Goal: Task Accomplishment & Management: Use online tool/utility

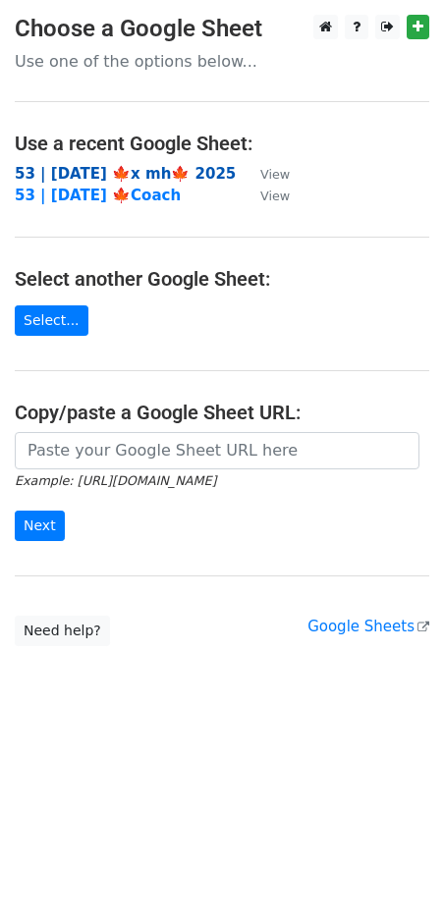
click at [155, 173] on strong "53 | [DATE] 🍁x mh🍁 2025" at bounding box center [125, 174] width 221 height 18
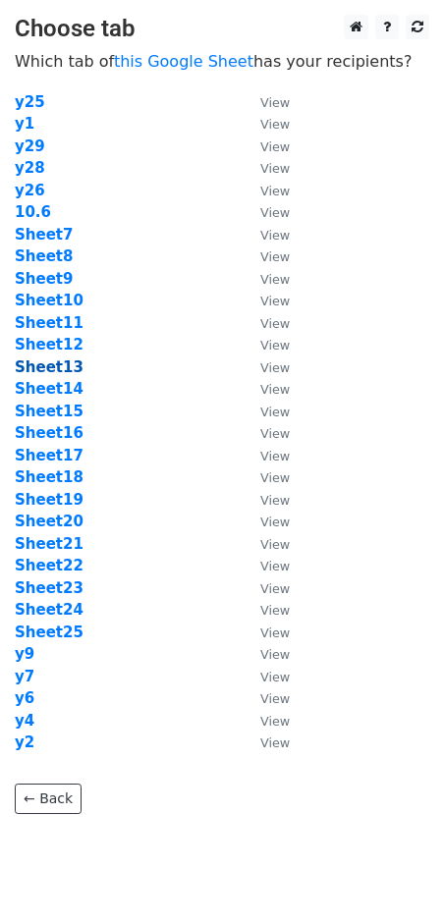
click at [41, 370] on strong "Sheet13" at bounding box center [49, 367] width 69 height 18
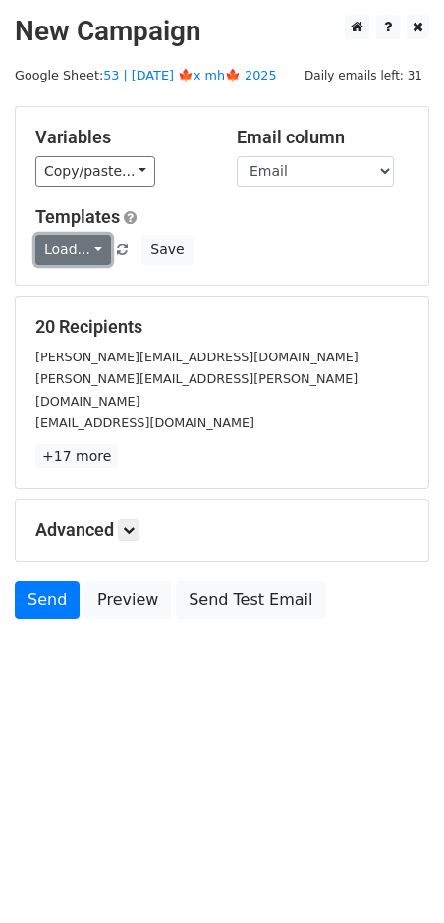
click at [78, 255] on link "Load..." at bounding box center [73, 250] width 76 height 30
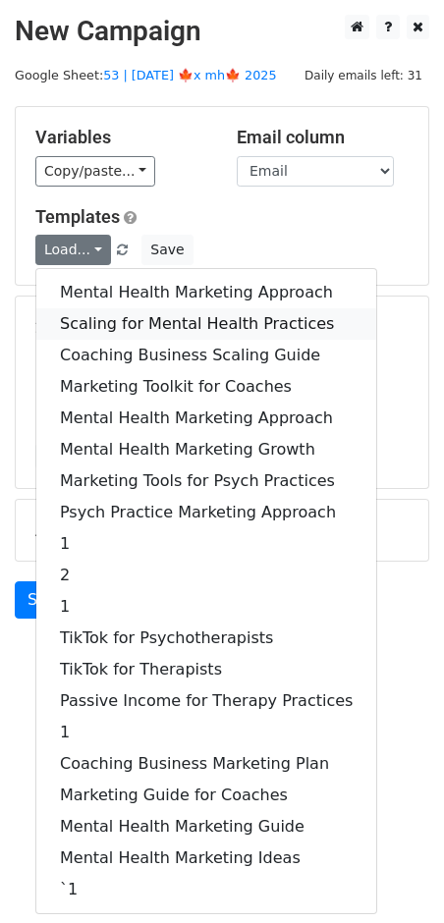
click at [143, 321] on link "Scaling for Mental Health Practices" at bounding box center [206, 323] width 340 height 31
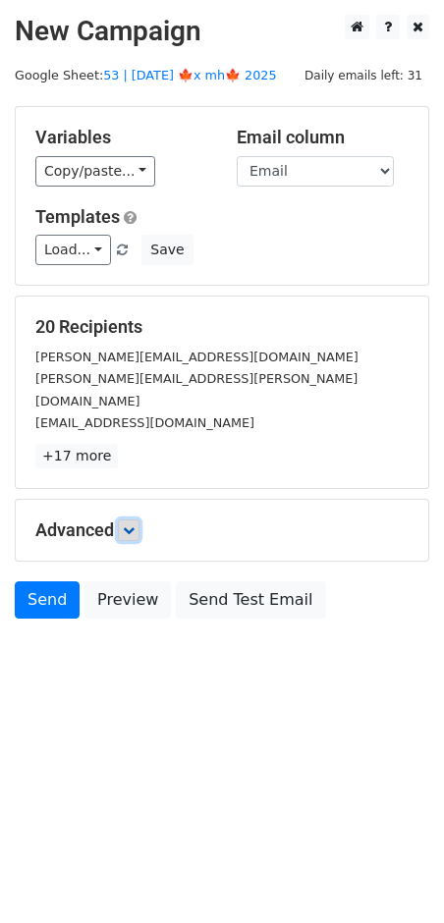
click at [133, 524] on icon at bounding box center [129, 530] width 12 height 12
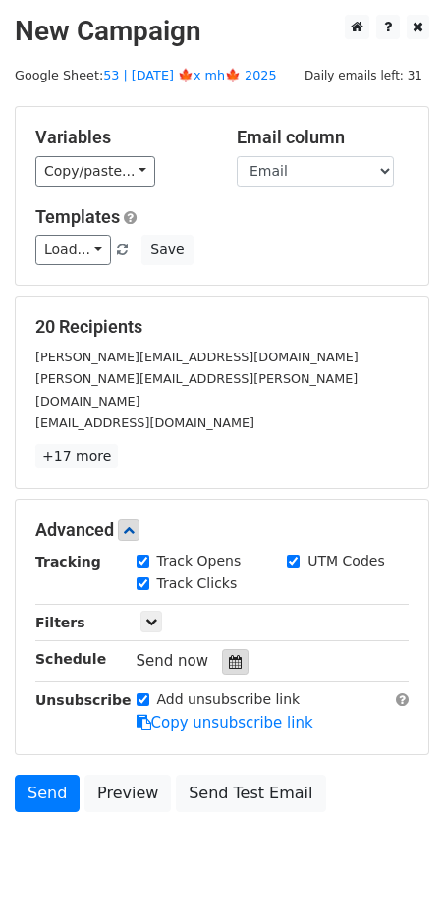
click at [229, 655] on icon at bounding box center [235, 662] width 13 height 14
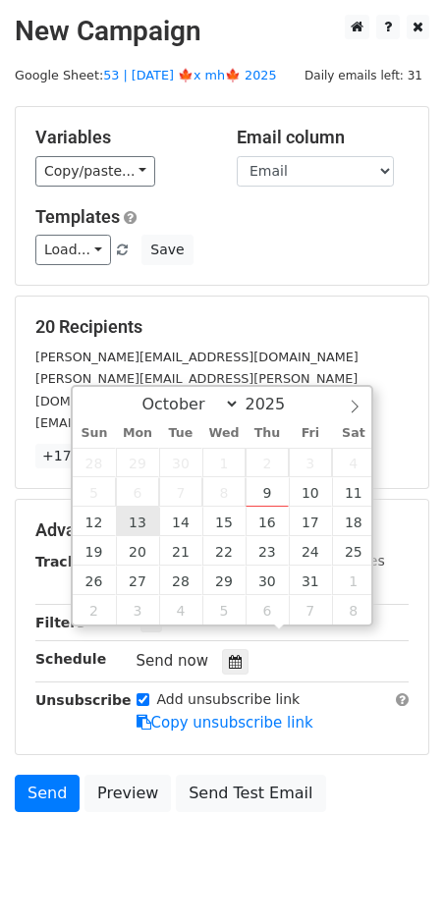
type input "2025-10-13 12:00"
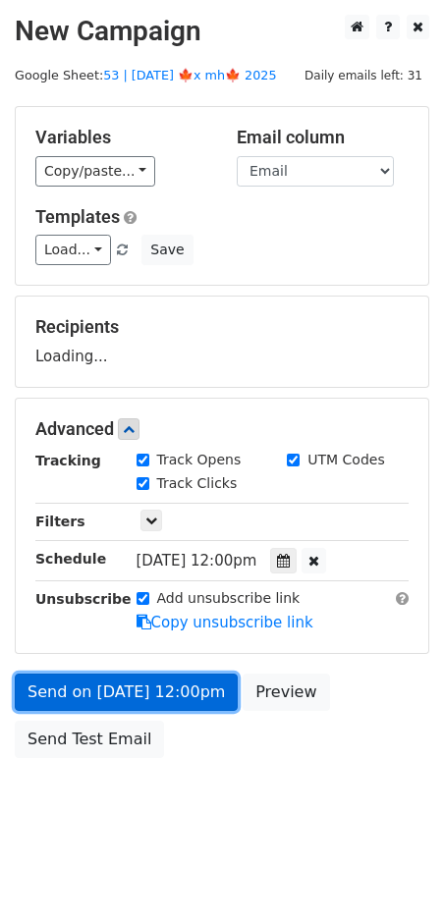
click at [144, 692] on link "Send on Oct 13 at 12:00pm" at bounding box center [126, 691] width 223 height 37
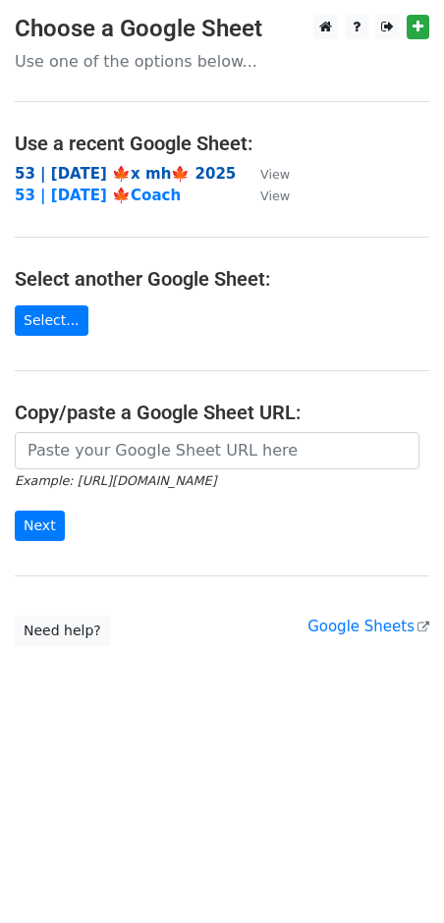
click at [147, 165] on strong "53 | [DATE] 🍁x mh🍁 2025" at bounding box center [125, 174] width 221 height 18
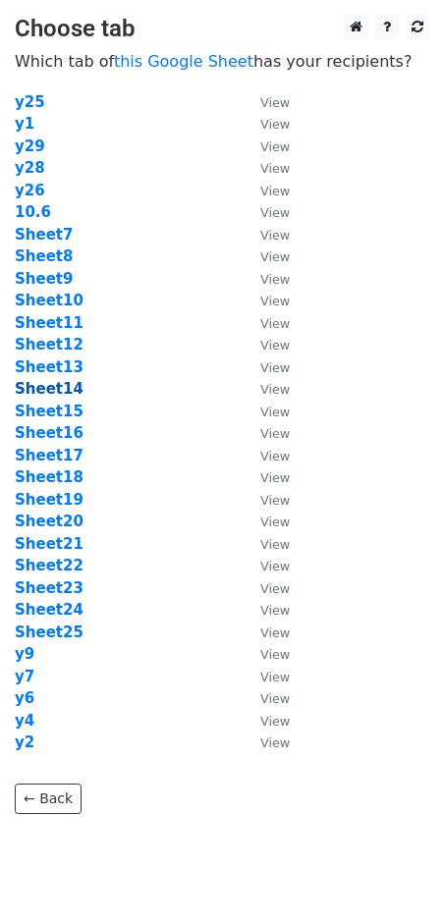
click at [72, 387] on strong "Sheet14" at bounding box center [49, 389] width 69 height 18
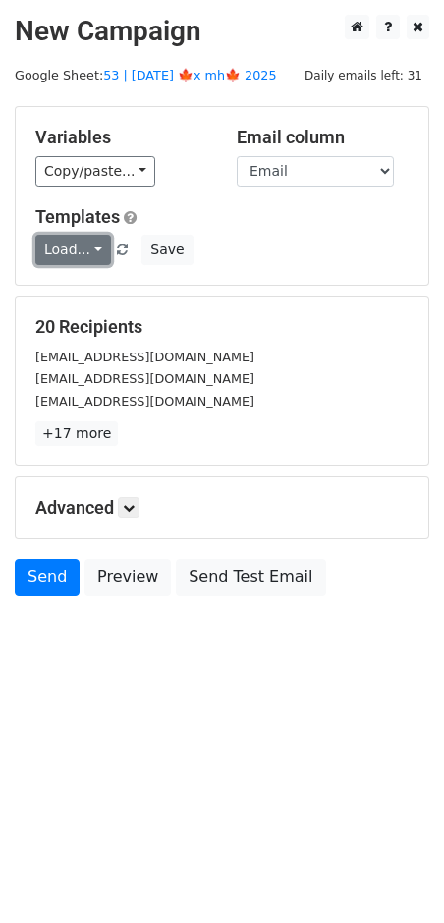
click at [65, 243] on link "Load..." at bounding box center [73, 250] width 76 height 30
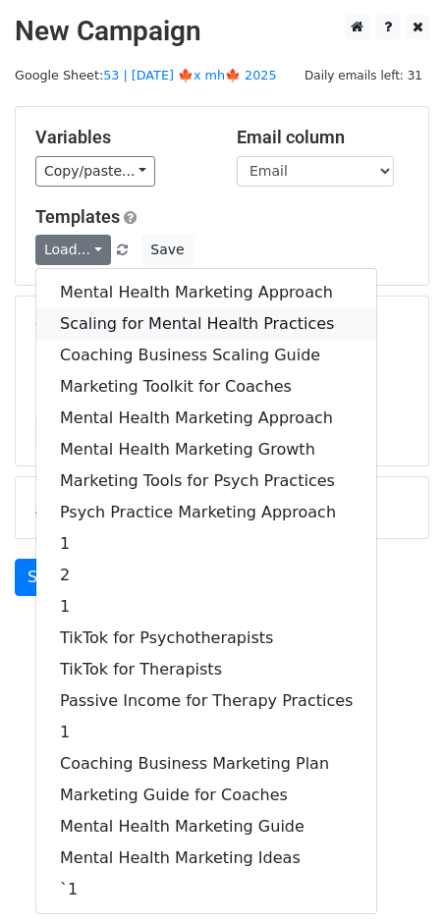
click at [110, 317] on link "Scaling for Mental Health Practices" at bounding box center [206, 323] width 340 height 31
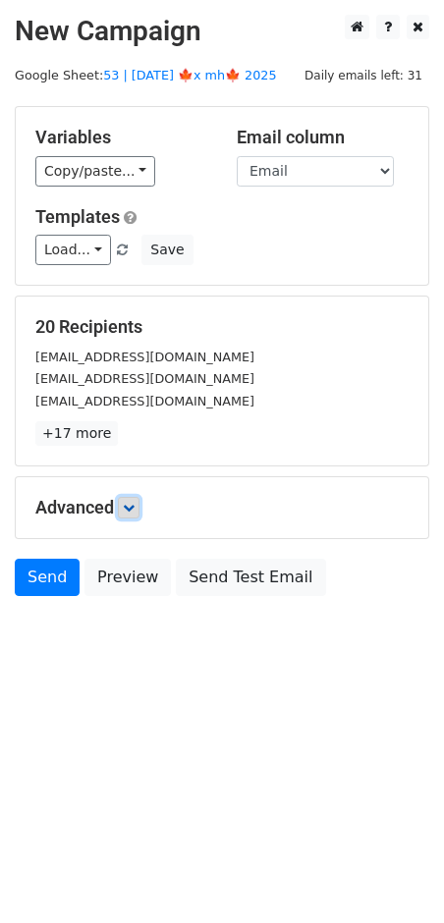
click at [134, 502] on icon at bounding box center [129, 508] width 12 height 12
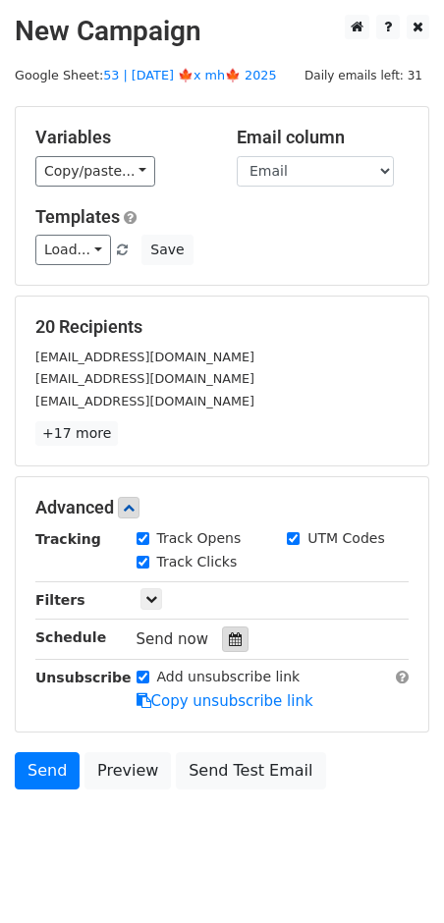
click at [229, 640] on icon at bounding box center [235, 639] width 13 height 14
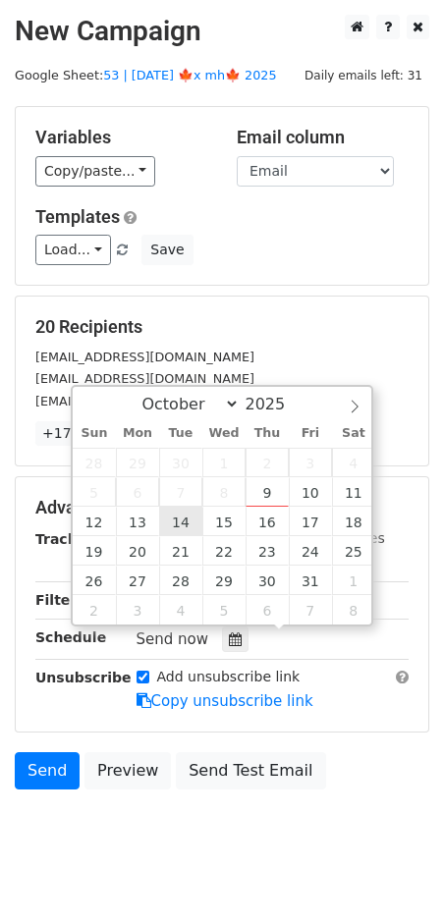
type input "2025-10-14 12:00"
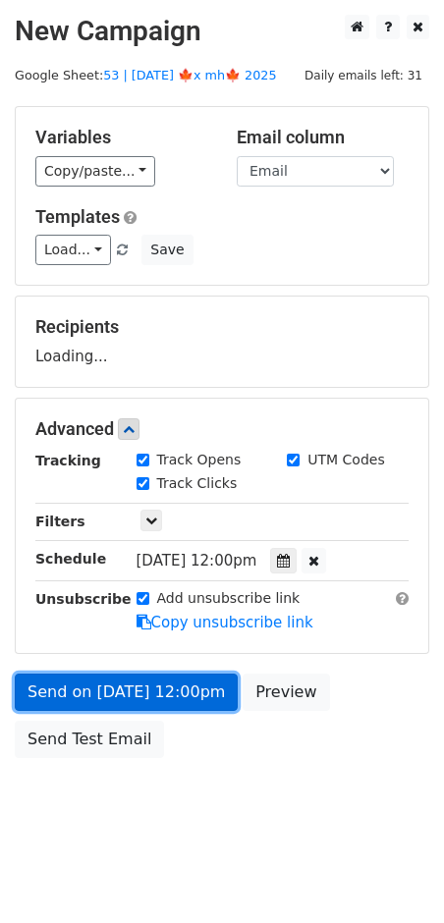
click at [152, 694] on link "Send on Oct 14 at 12:00pm" at bounding box center [126, 691] width 223 height 37
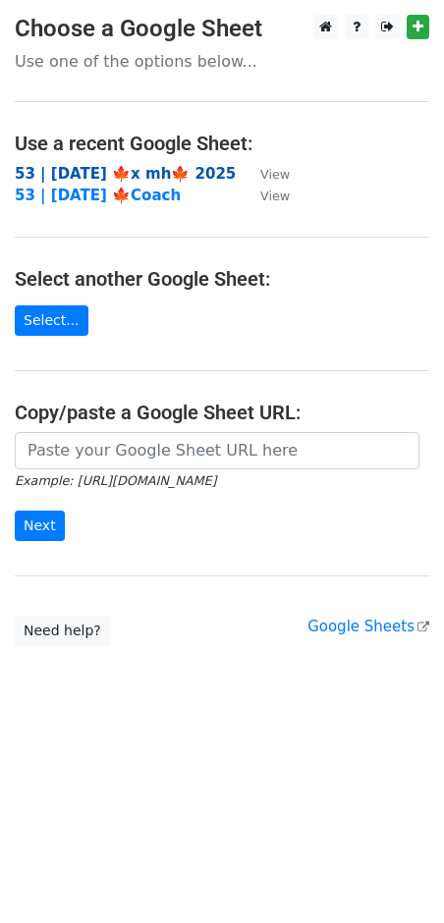
click at [193, 169] on strong "53 | [DATE] 🍁x mh🍁 2025" at bounding box center [125, 174] width 221 height 18
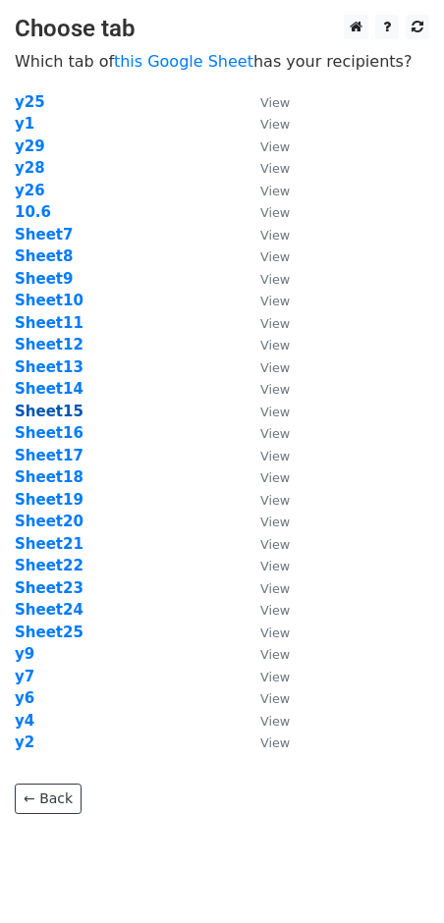
click at [54, 408] on strong "Sheet15" at bounding box center [49, 411] width 69 height 18
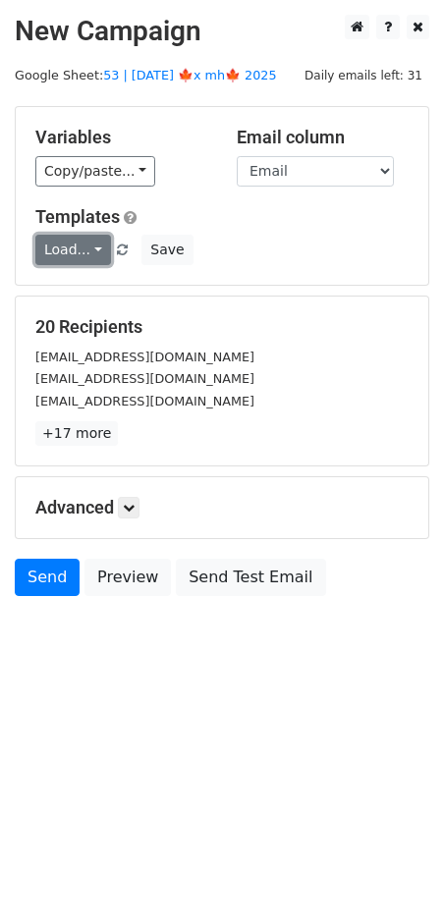
click at [78, 241] on link "Load..." at bounding box center [73, 250] width 76 height 30
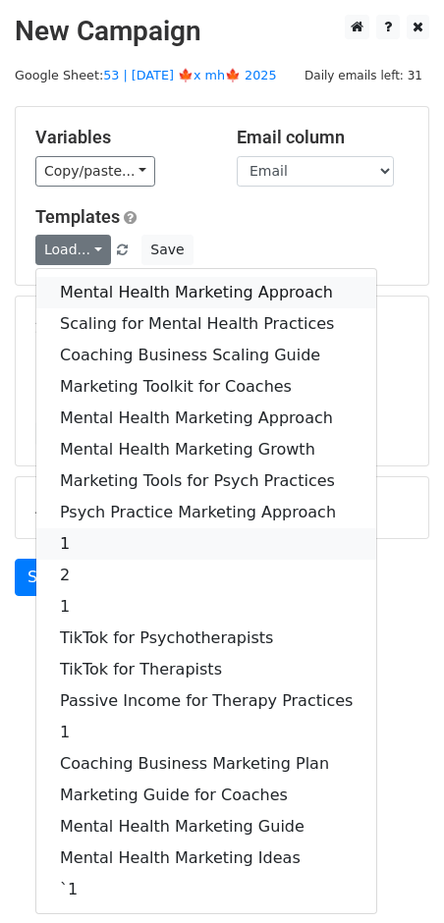
click at [107, 295] on link "Mental Health Marketing Approach" at bounding box center [206, 292] width 340 height 31
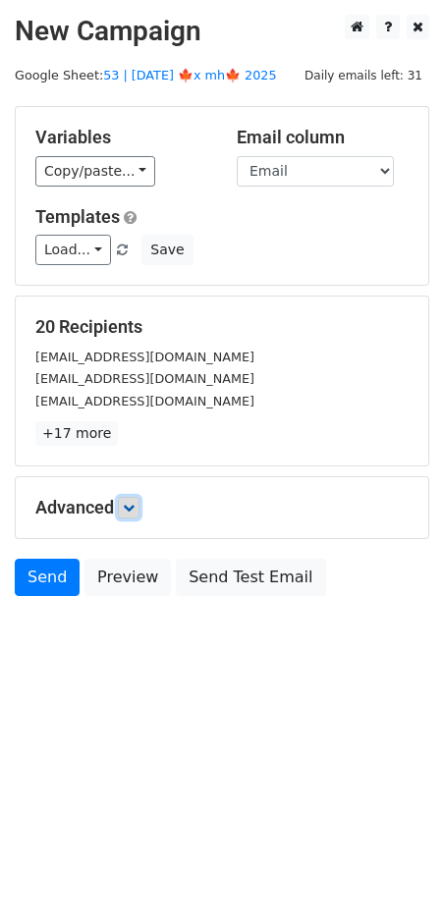
click at [134, 506] on icon at bounding box center [129, 508] width 12 height 12
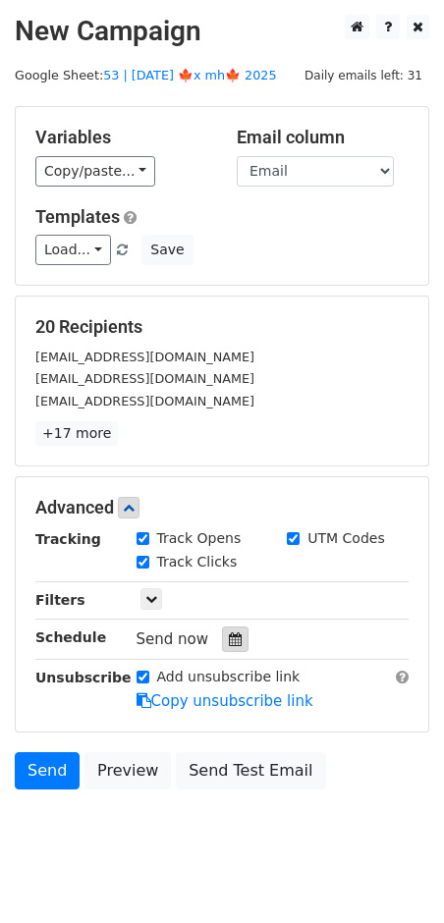
click at [229, 640] on icon at bounding box center [235, 639] width 13 height 14
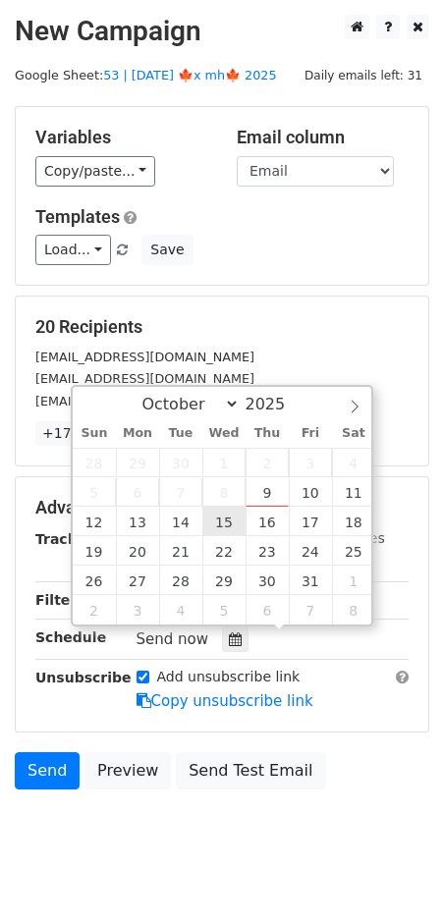
type input "2025-10-15 12:00"
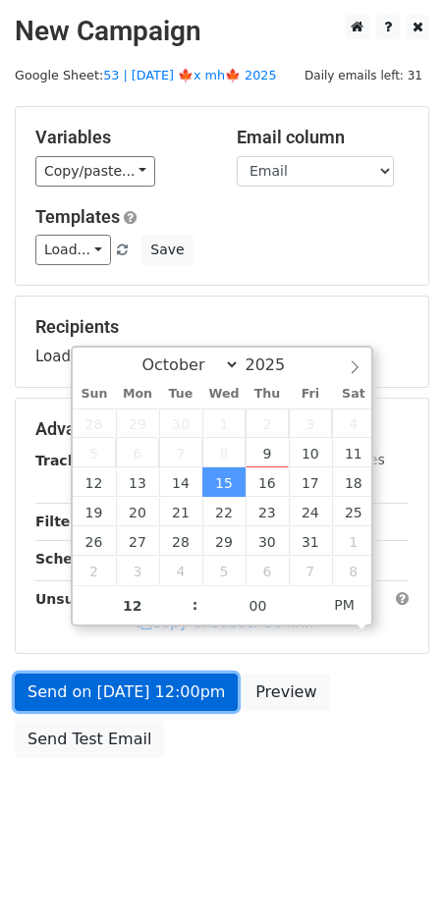
click at [160, 685] on link "Send on Oct 15 at 12:00pm" at bounding box center [126, 691] width 223 height 37
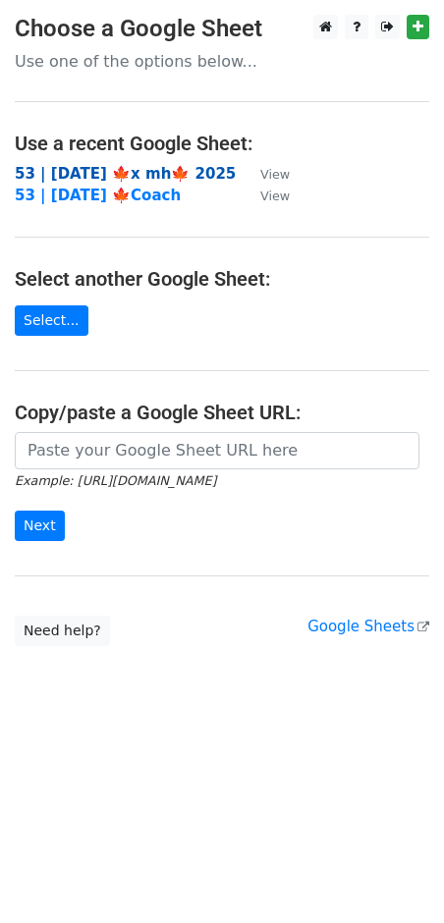
click at [88, 166] on strong "53 | [DATE] 🍁x mh🍁 2025" at bounding box center [125, 174] width 221 height 18
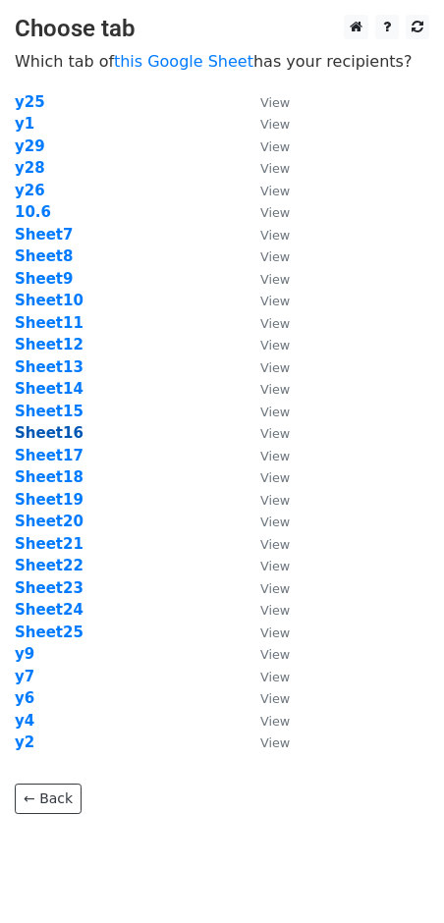
click at [56, 430] on strong "Sheet16" at bounding box center [49, 433] width 69 height 18
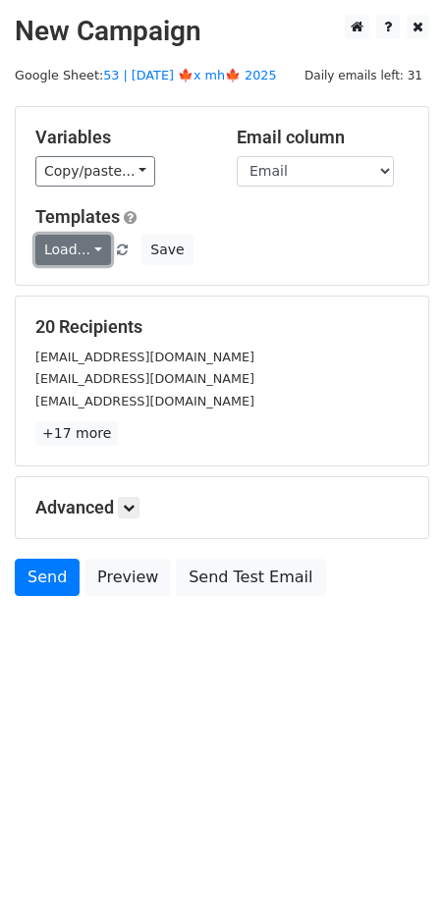
click at [72, 263] on link "Load..." at bounding box center [73, 250] width 76 height 30
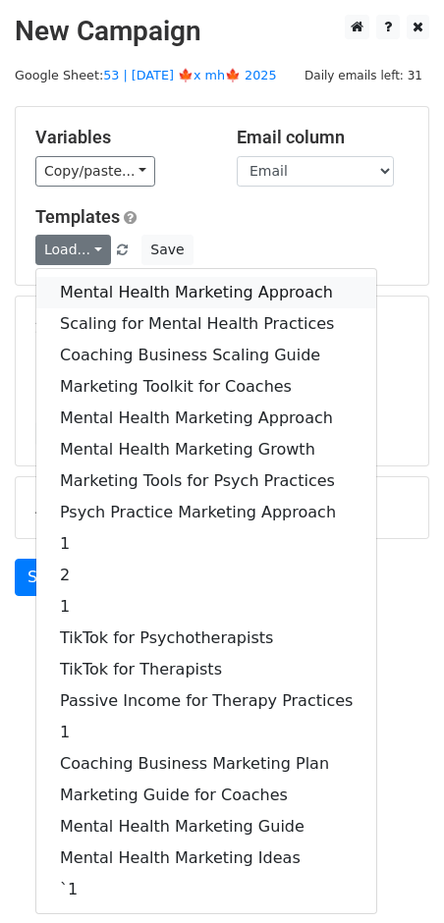
click at [95, 302] on link "Mental Health Marketing Approach" at bounding box center [206, 292] width 340 height 31
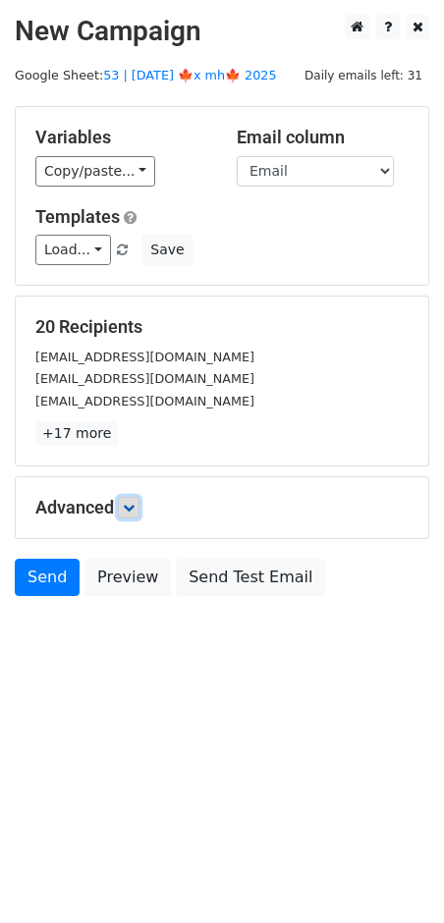
click at [133, 504] on icon at bounding box center [129, 508] width 12 height 12
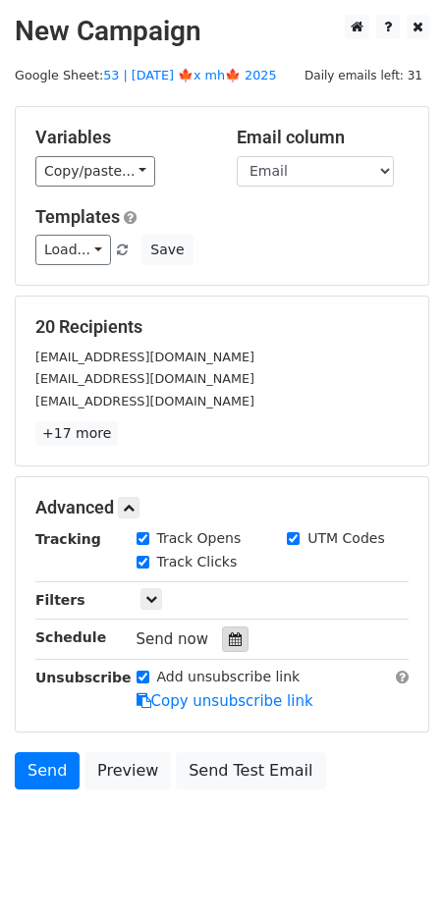
click at [222, 629] on div at bounding box center [235, 639] width 27 height 26
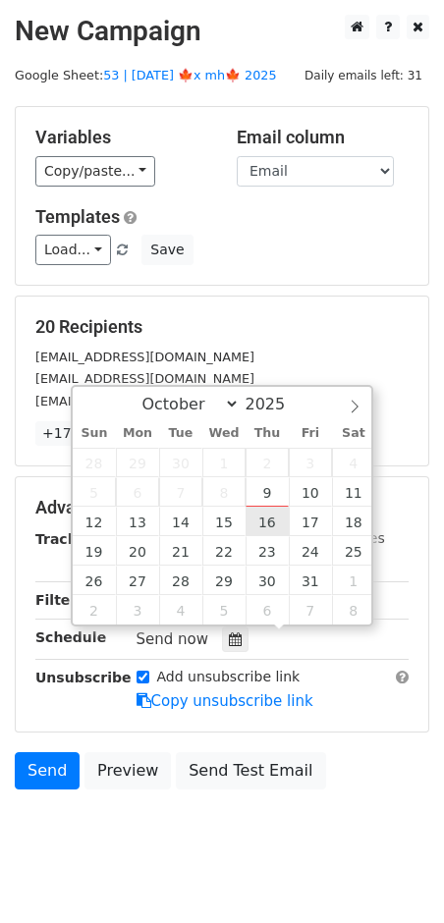
type input "2025-10-16 12:00"
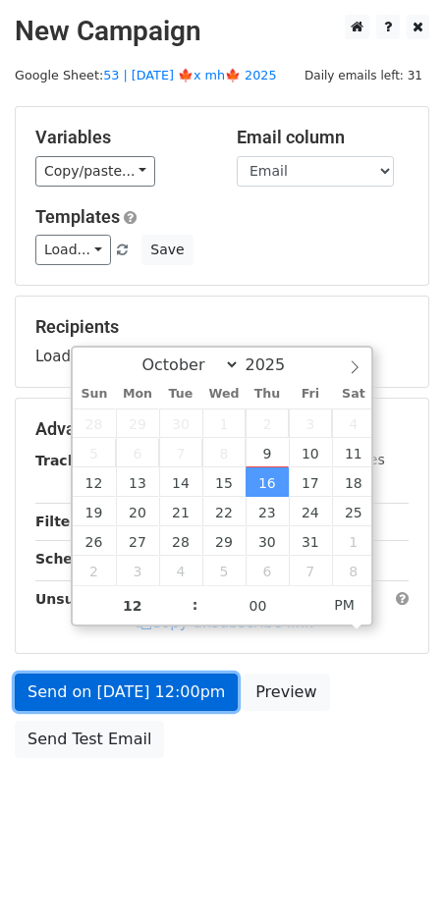
click at [158, 690] on link "Send on Oct 16 at 12:00pm" at bounding box center [126, 691] width 223 height 37
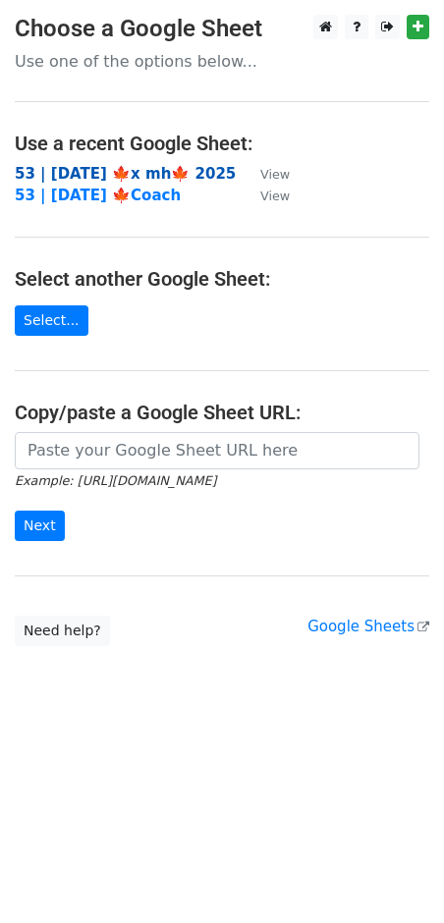
click at [140, 169] on strong "53 | [DATE] 🍁x mh🍁 2025" at bounding box center [125, 174] width 221 height 18
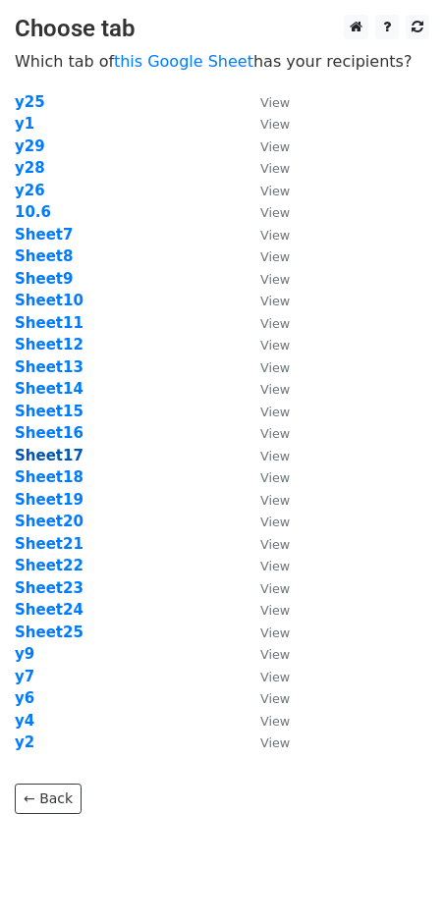
click at [62, 459] on strong "Sheet17" at bounding box center [49, 456] width 69 height 18
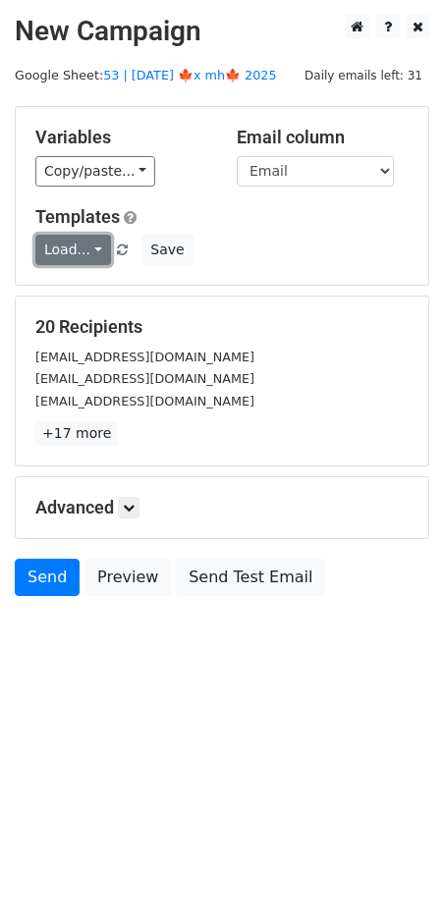
click at [75, 251] on link "Load..." at bounding box center [73, 250] width 76 height 30
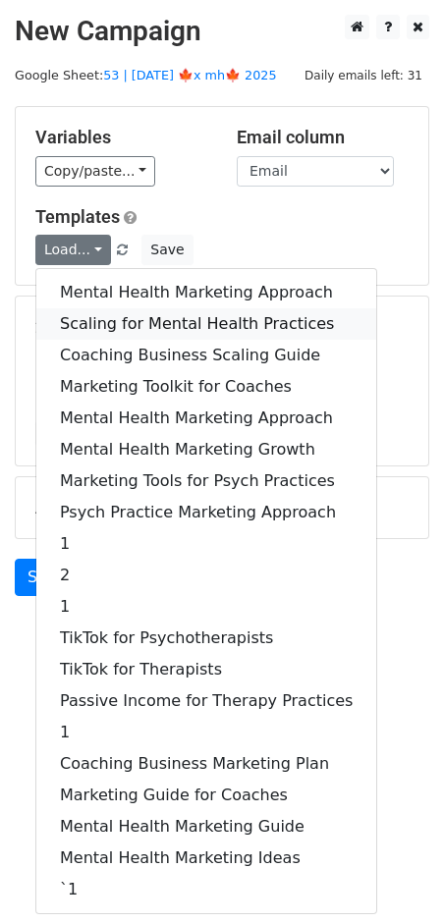
click at [94, 319] on link "Scaling for Mental Health Practices" at bounding box center [206, 323] width 340 height 31
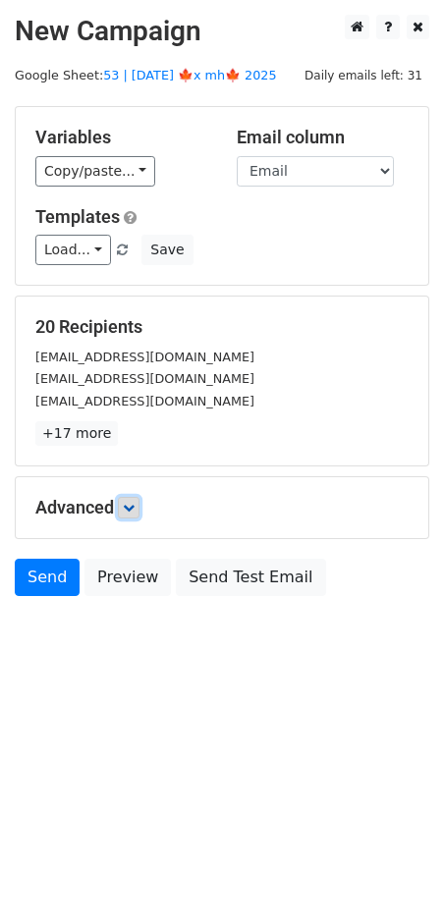
click at [122, 504] on link at bounding box center [129, 508] width 22 height 22
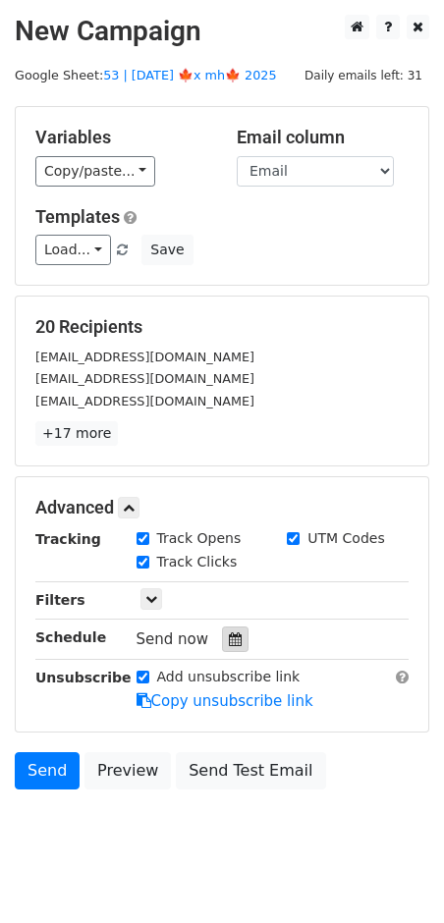
click at [229, 644] on icon at bounding box center [235, 639] width 13 height 14
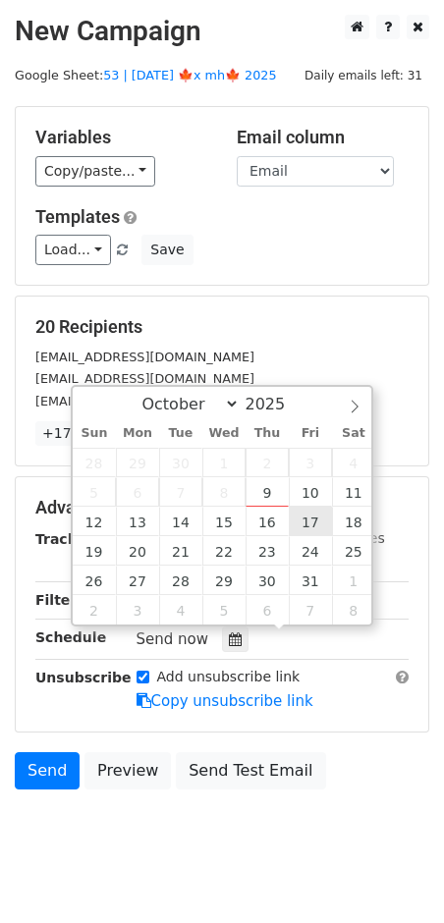
type input "2025-10-17 12:00"
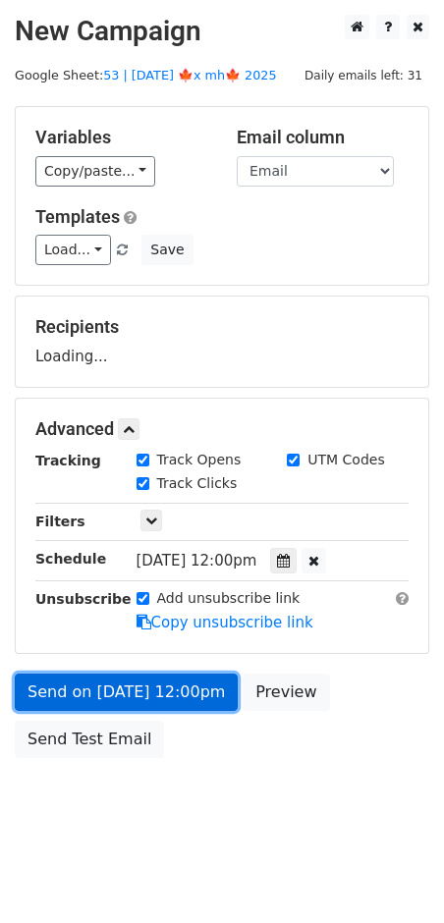
click at [157, 687] on link "Send on Oct 17 at 12:00pm" at bounding box center [126, 691] width 223 height 37
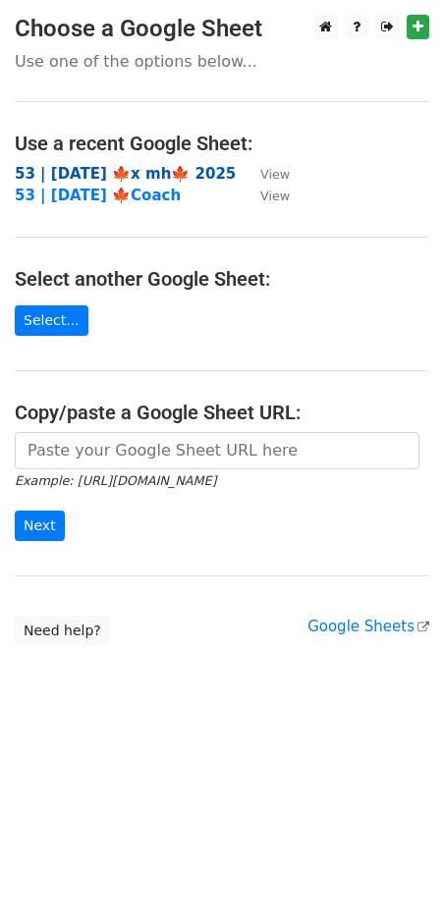
click at [138, 171] on strong "53 | [DATE] 🍁x mh🍁 2025" at bounding box center [125, 174] width 221 height 18
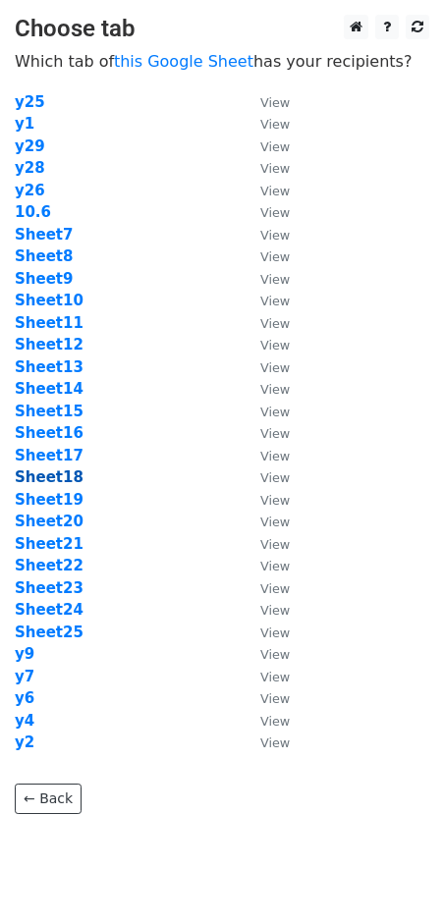
click at [61, 478] on strong "Sheet18" at bounding box center [49, 477] width 69 height 18
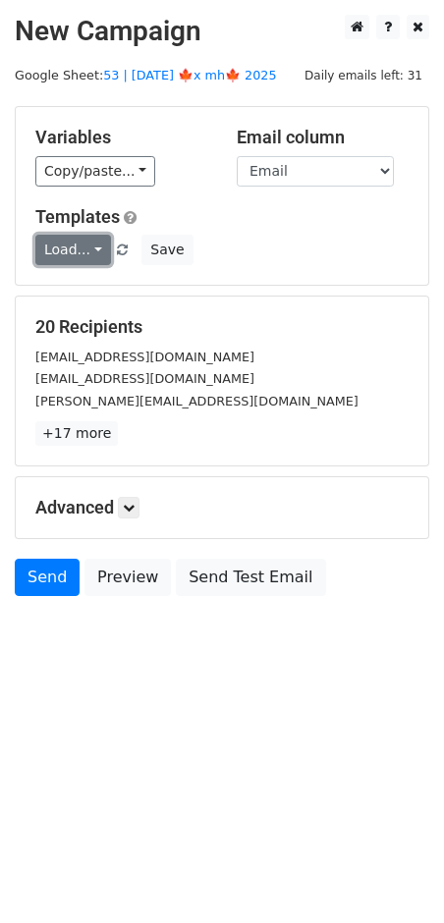
click at [66, 247] on link "Load..." at bounding box center [73, 250] width 76 height 30
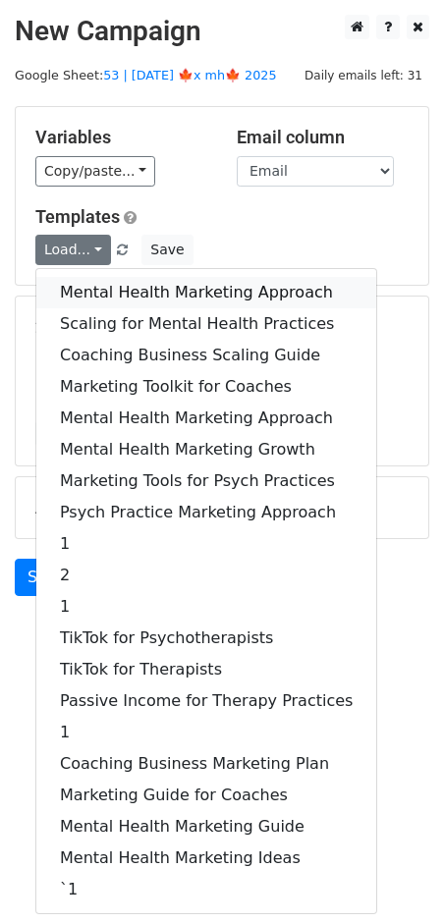
click at [101, 305] on link "Mental Health Marketing Approach" at bounding box center [206, 292] width 340 height 31
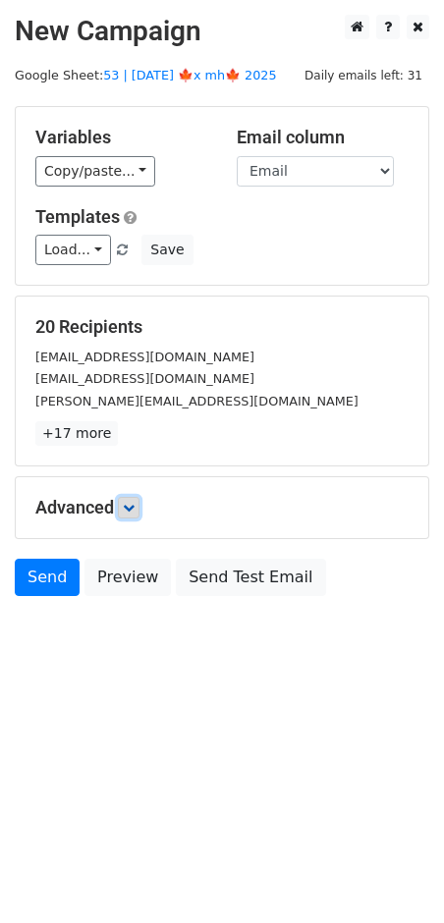
click at [131, 508] on icon at bounding box center [129, 508] width 12 height 12
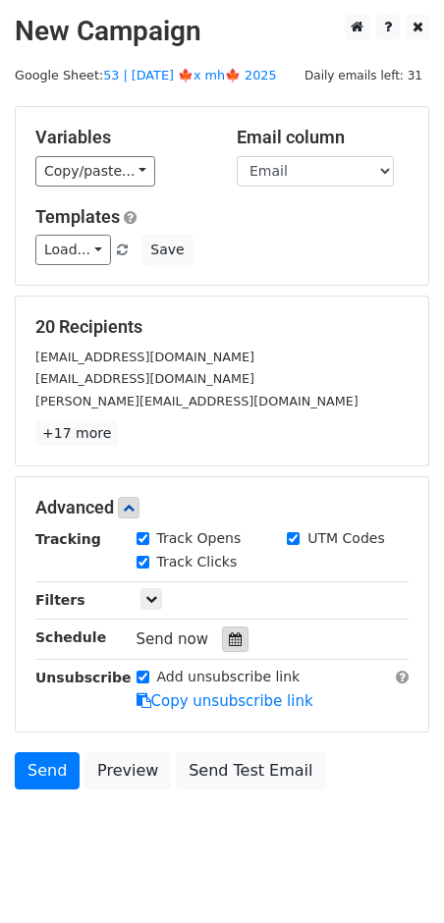
click at [229, 637] on icon at bounding box center [235, 639] width 13 height 14
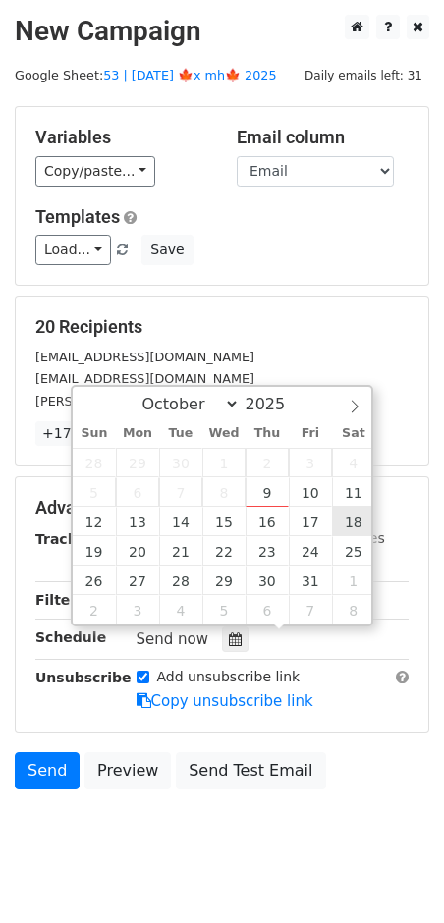
type input "2025-10-18 12:00"
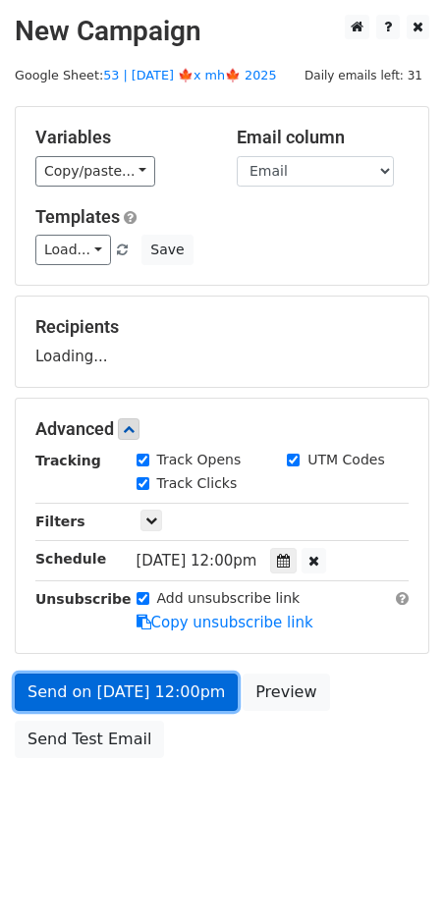
click at [144, 693] on link "Send on Oct 18 at 12:00pm" at bounding box center [126, 691] width 223 height 37
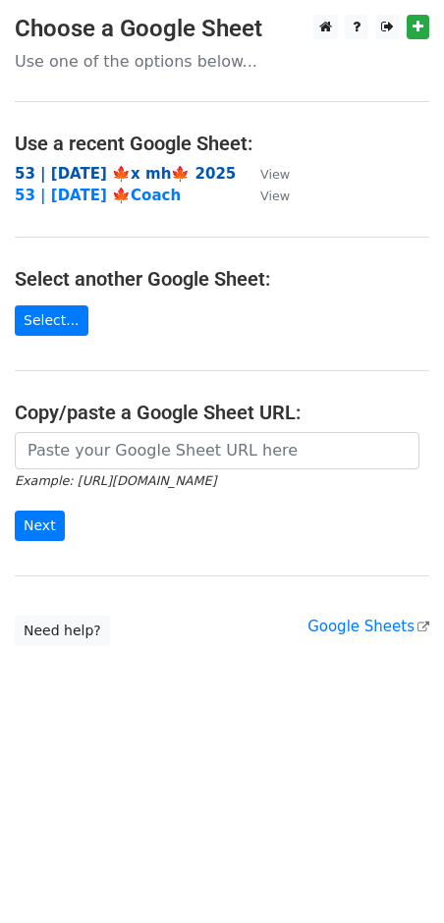
click at [131, 167] on strong "53 | [DATE] 🍁x mh🍁 2025" at bounding box center [125, 174] width 221 height 18
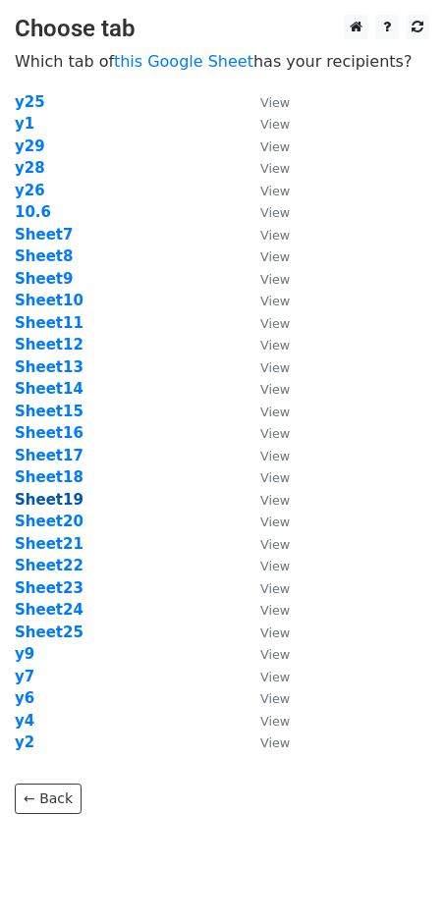
click at [53, 498] on strong "Sheet19" at bounding box center [49, 500] width 69 height 18
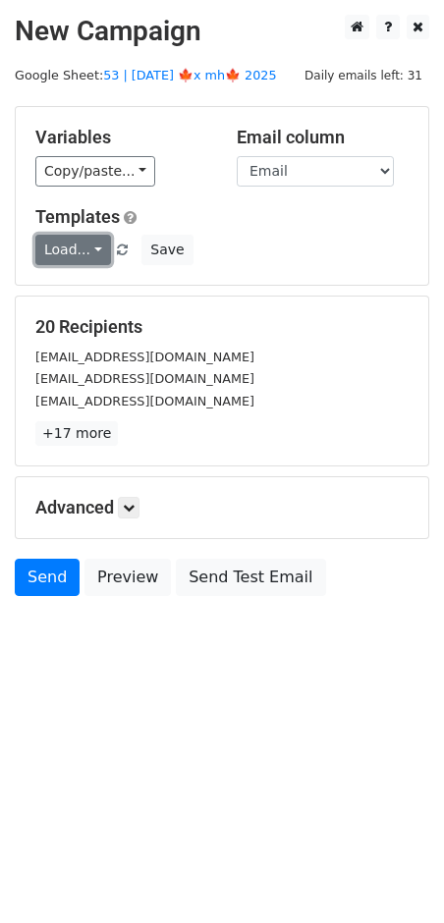
click at [68, 242] on link "Load..." at bounding box center [73, 250] width 76 height 30
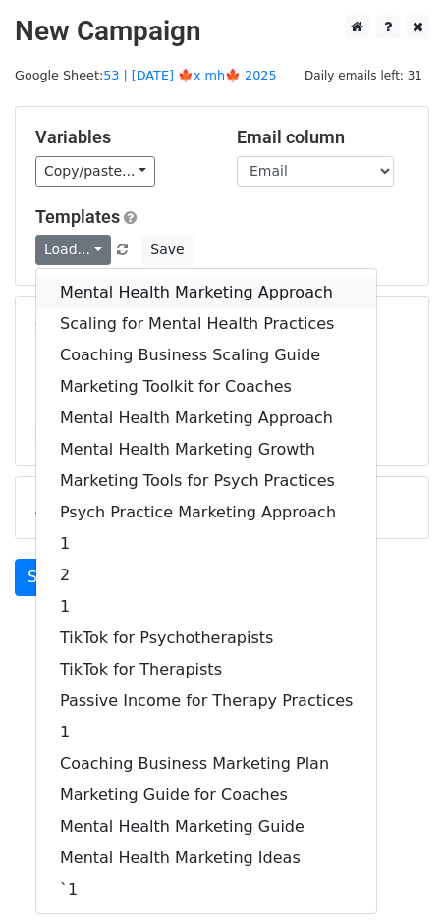
click at [142, 288] on link "Mental Health Marketing Approach" at bounding box center [206, 292] width 340 height 31
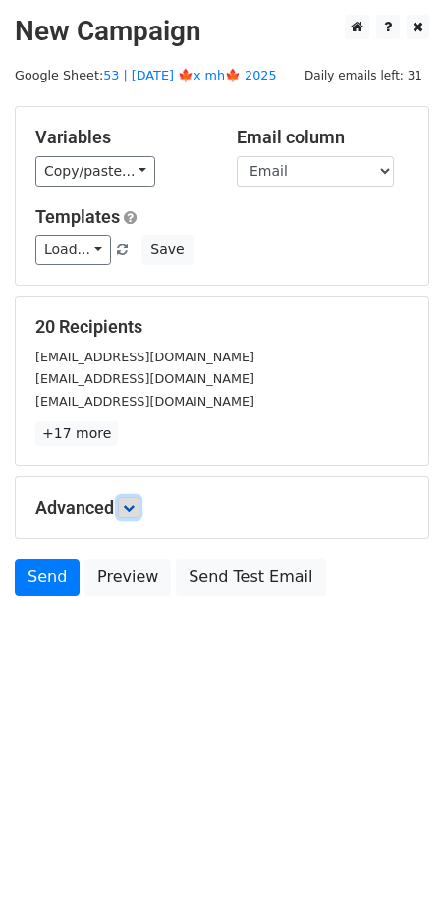
click at [132, 504] on icon at bounding box center [129, 508] width 12 height 12
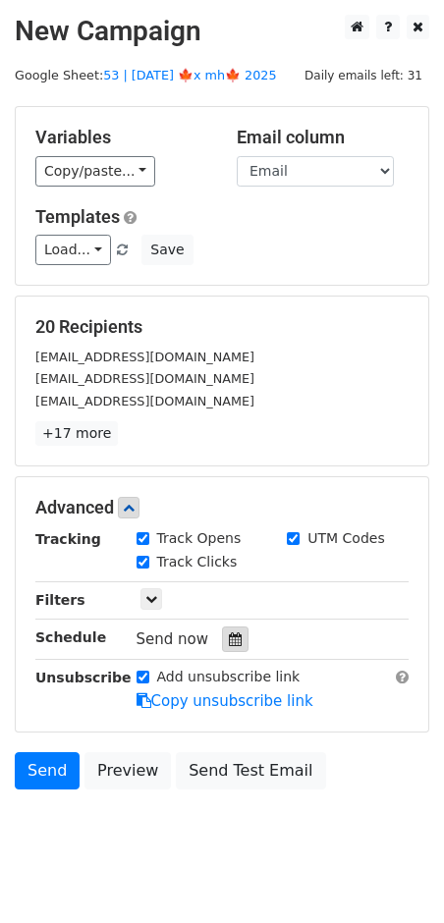
click at [230, 638] on icon at bounding box center [235, 639] width 13 height 14
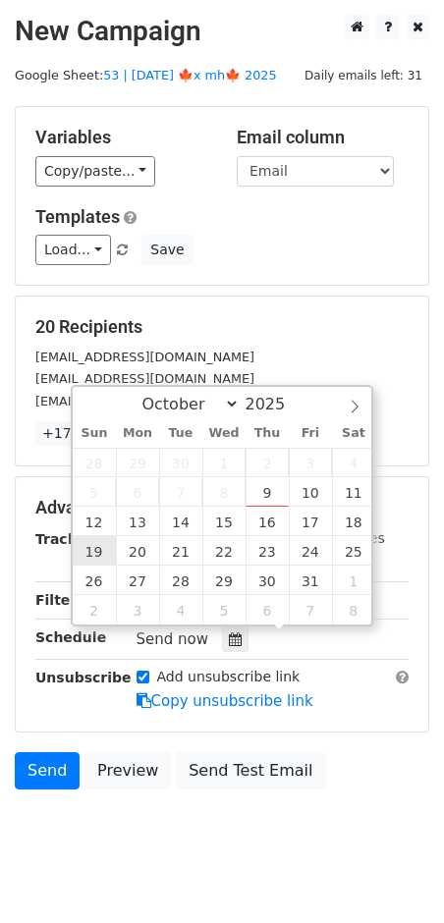
type input "2025-10-19 12:00"
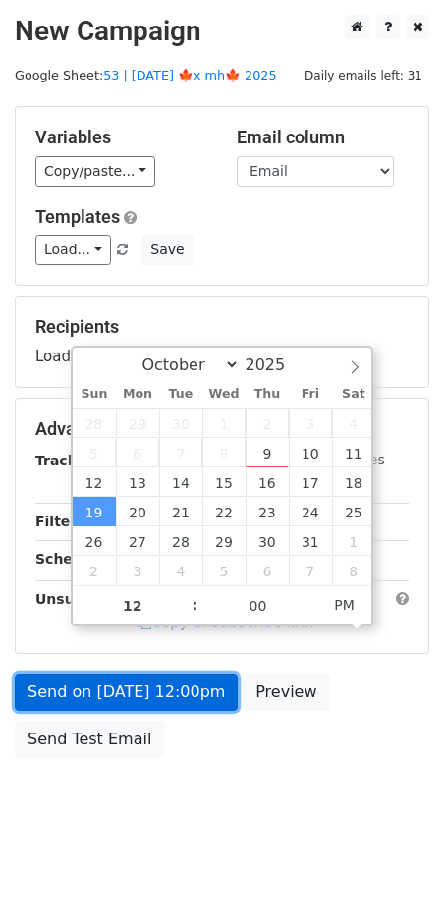
click at [112, 699] on link "Send on Oct 19 at 12:00pm" at bounding box center [126, 691] width 223 height 37
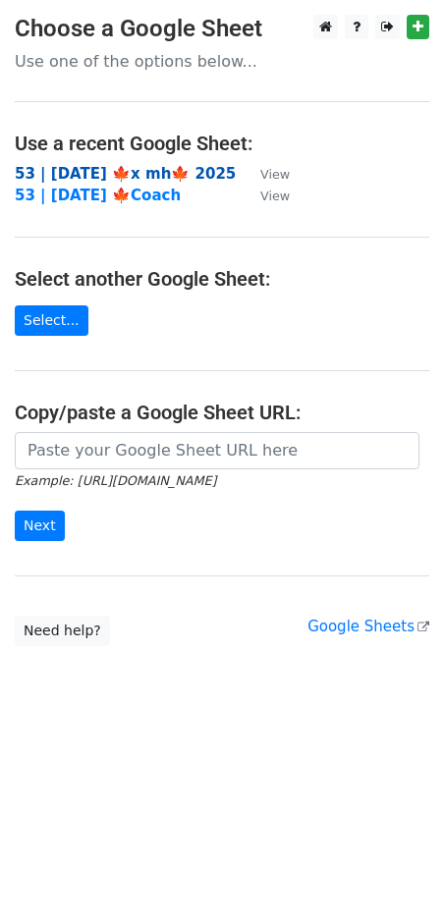
click at [84, 178] on strong "53 | [DATE] 🍁x mh🍁 2025" at bounding box center [125, 174] width 221 height 18
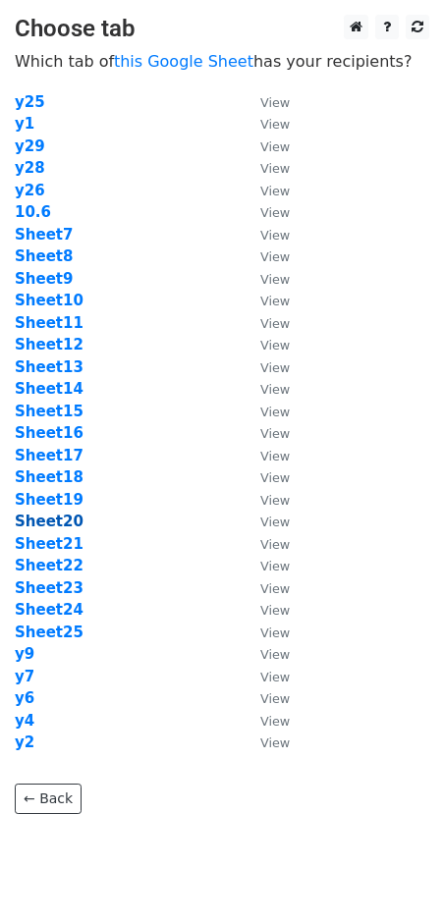
click at [50, 512] on strong "Sheet20" at bounding box center [49, 521] width 69 height 18
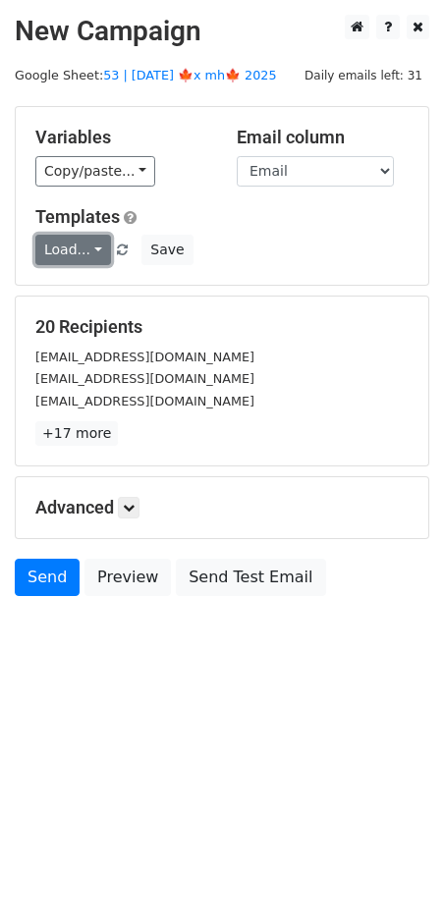
click at [57, 260] on link "Load..." at bounding box center [73, 250] width 76 height 30
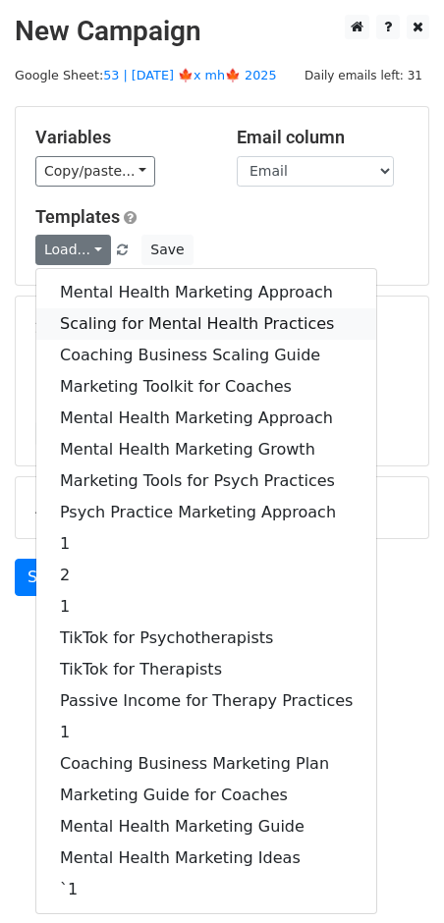
click at [104, 319] on link "Scaling for Mental Health Practices" at bounding box center [206, 323] width 340 height 31
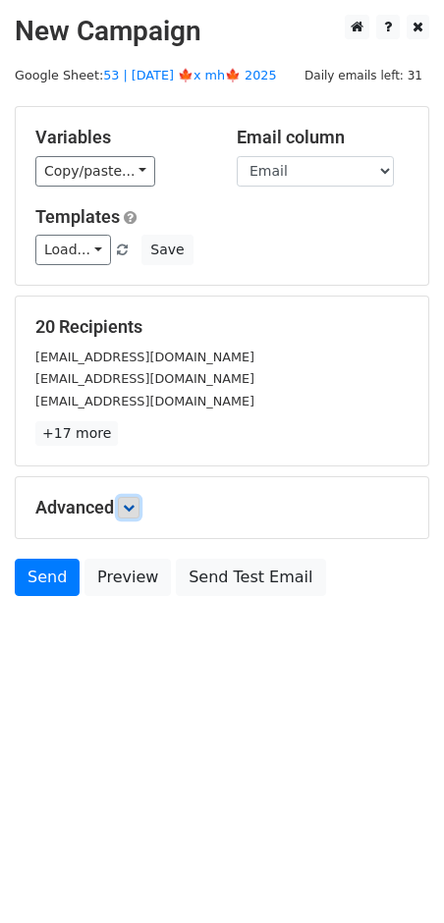
click at [131, 509] on icon at bounding box center [129, 508] width 12 height 12
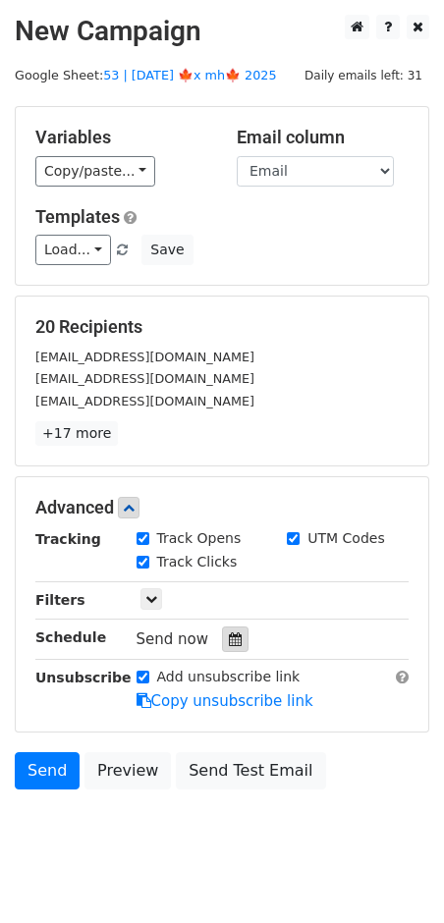
click at [230, 644] on icon at bounding box center [235, 639] width 13 height 14
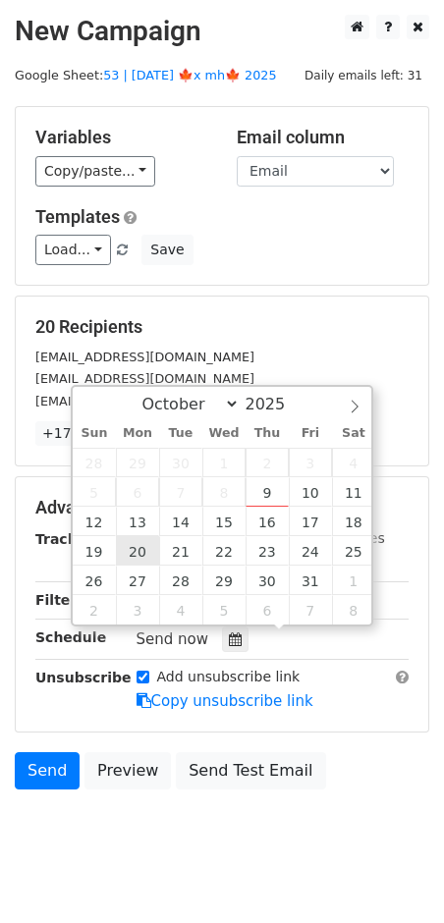
type input "2025-10-20 12:00"
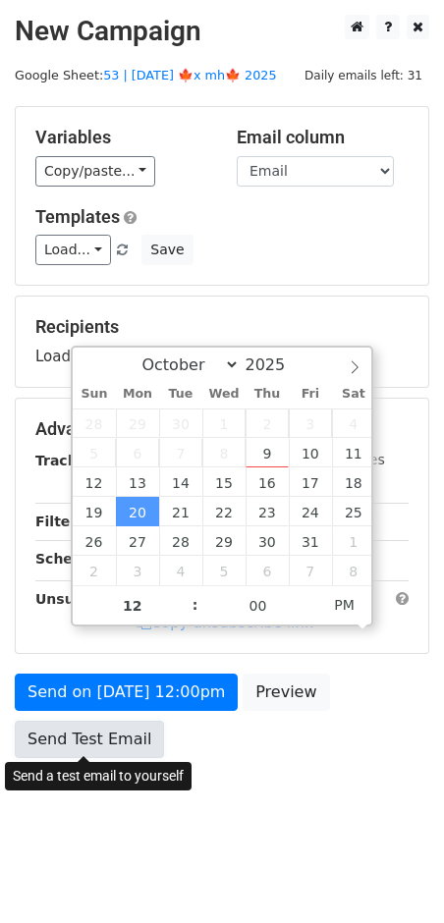
click at [143, 720] on link "Send Test Email" at bounding box center [89, 738] width 149 height 37
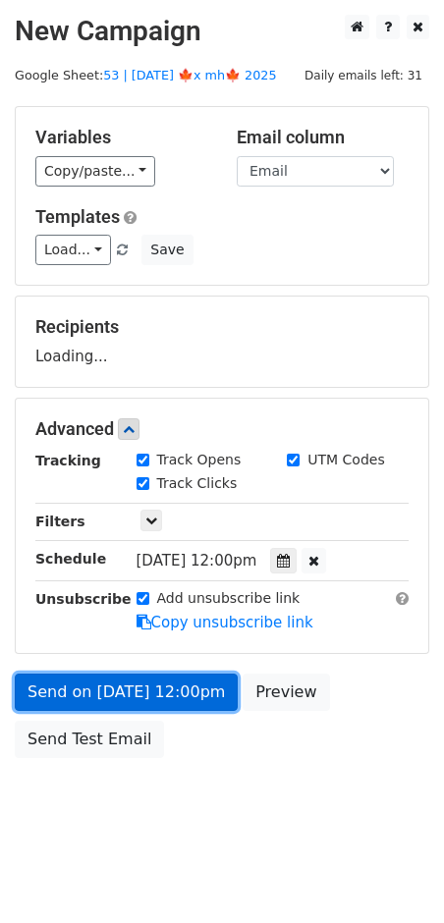
click at [72, 685] on link "Send on Oct 20 at 12:00pm" at bounding box center [126, 691] width 223 height 37
click at [84, 681] on link "Send on Oct 20 at 12:00pm" at bounding box center [126, 691] width 223 height 37
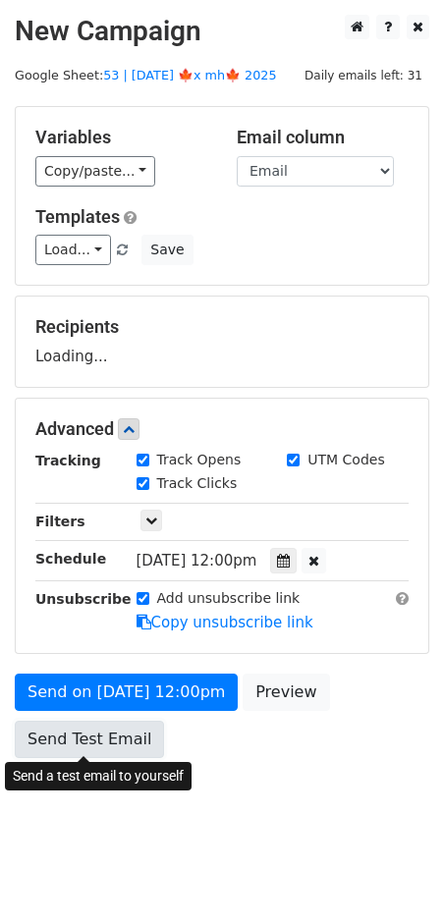
click at [71, 754] on link "Send Test Email" at bounding box center [89, 738] width 149 height 37
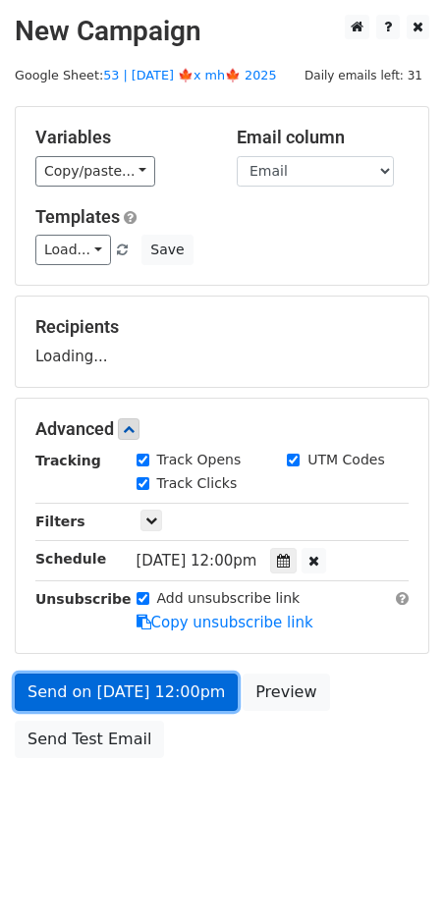
click at [87, 682] on link "Send on Oct 20 at 12:00pm" at bounding box center [126, 691] width 223 height 37
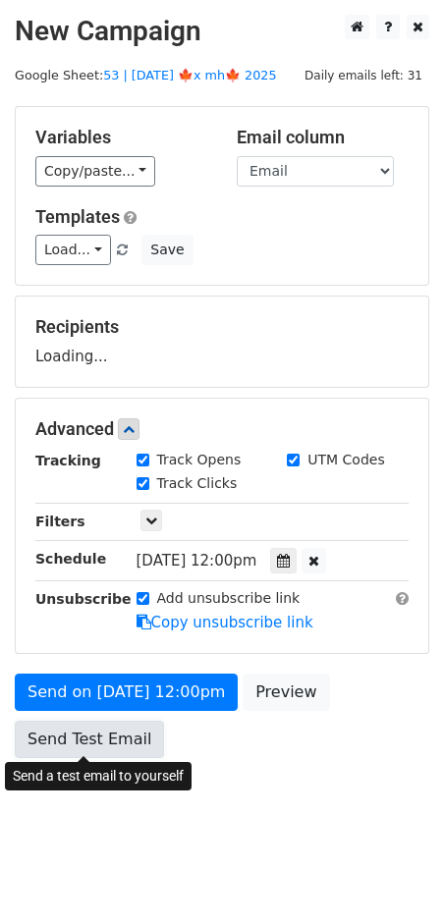
click at [87, 738] on link "Send Test Email" at bounding box center [89, 738] width 149 height 37
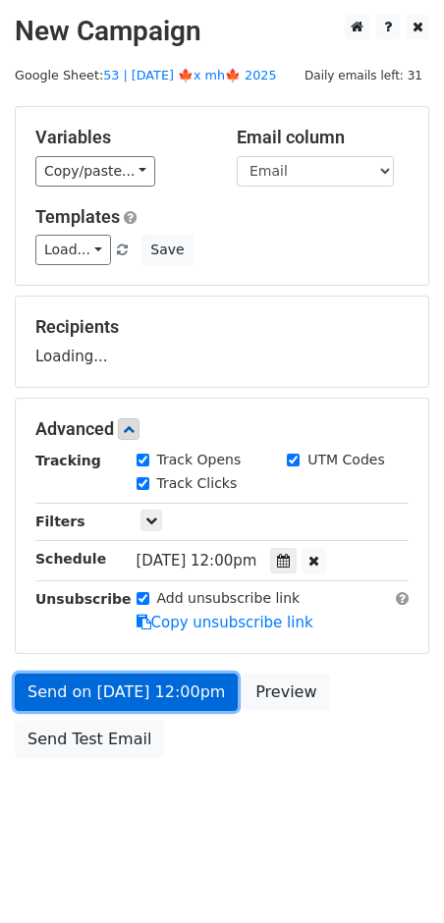
click at [89, 689] on link "Send on Oct 20 at 12:00pm" at bounding box center [126, 691] width 223 height 37
click at [81, 686] on link "Send on Oct 20 at 12:00pm" at bounding box center [126, 691] width 223 height 37
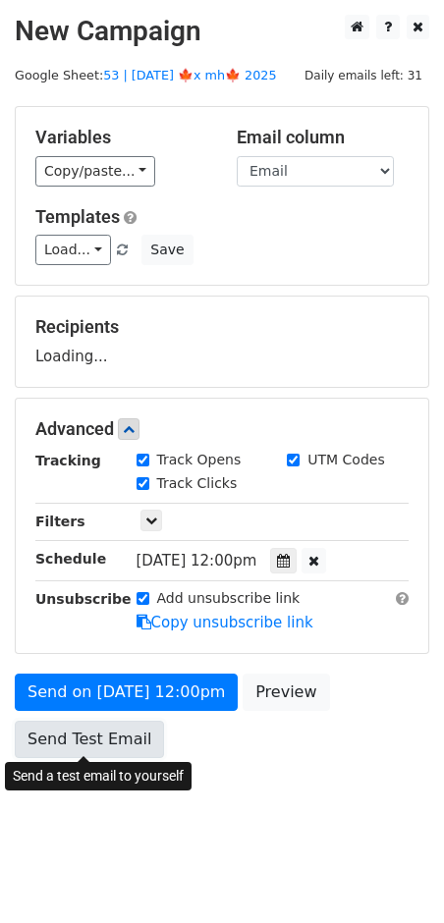
click at [79, 746] on link "Send Test Email" at bounding box center [89, 738] width 149 height 37
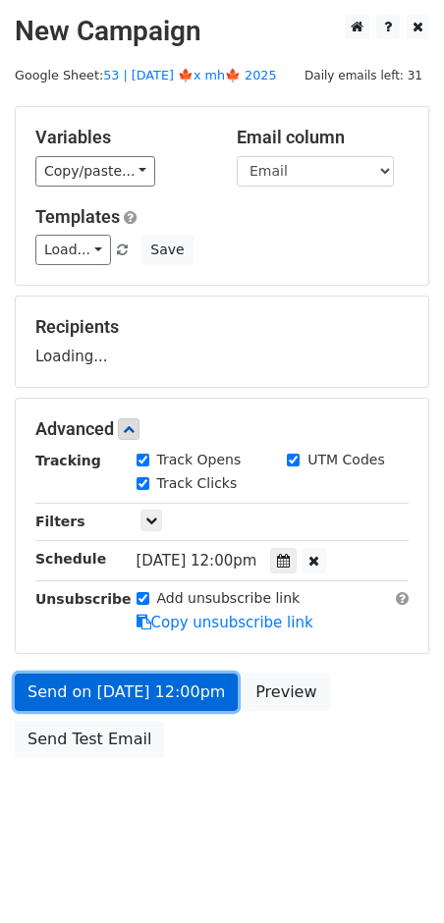
click at [92, 678] on link "Send on Oct 20 at 12:00pm" at bounding box center [126, 691] width 223 height 37
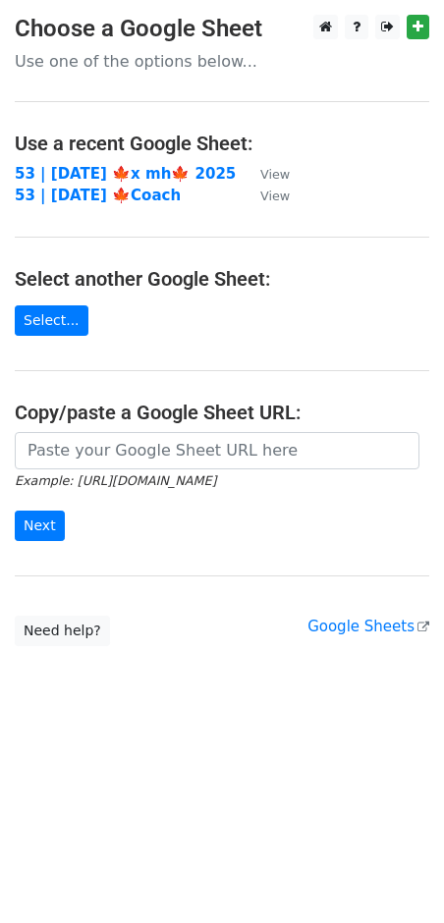
click at [159, 182] on td "53 | [DATE] 🍁x mh🍁 2025" at bounding box center [128, 174] width 226 height 23
click at [159, 175] on strong "53 | [DATE] 🍁x mh🍁 2025" at bounding box center [125, 174] width 221 height 18
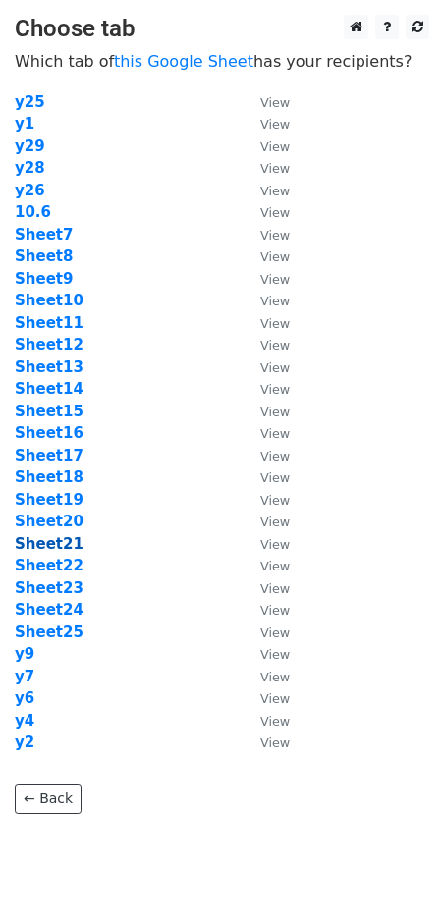
click at [65, 544] on strong "Sheet21" at bounding box center [49, 544] width 69 height 18
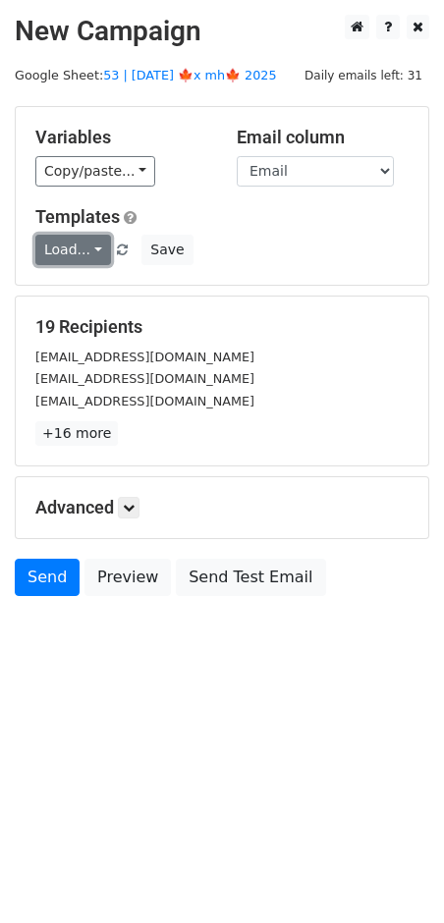
click at [56, 243] on link "Load..." at bounding box center [73, 250] width 76 height 30
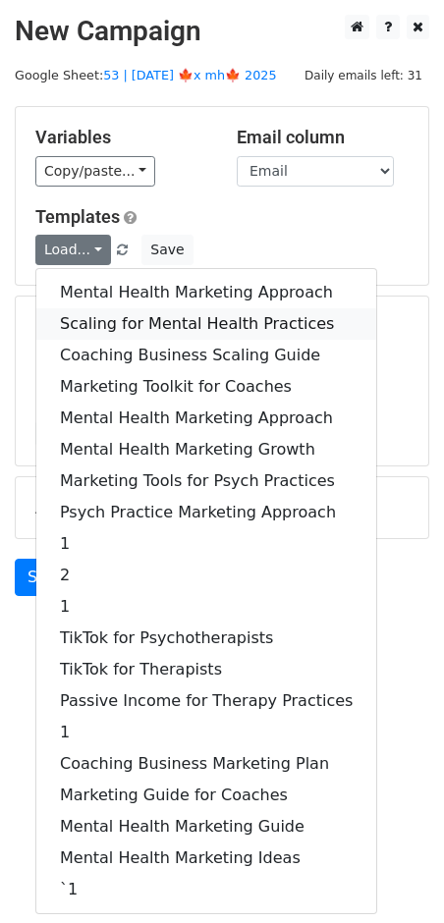
click at [123, 321] on link "Scaling for Mental Health Practices" at bounding box center [206, 323] width 340 height 31
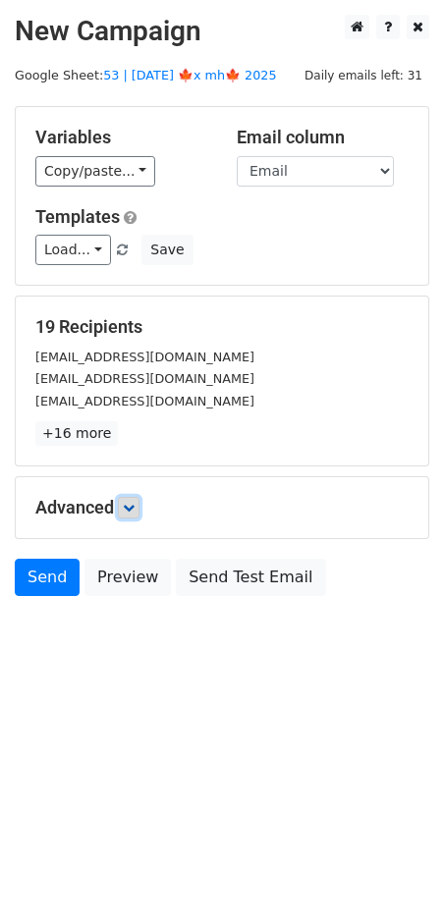
click at [131, 503] on icon at bounding box center [129, 508] width 12 height 12
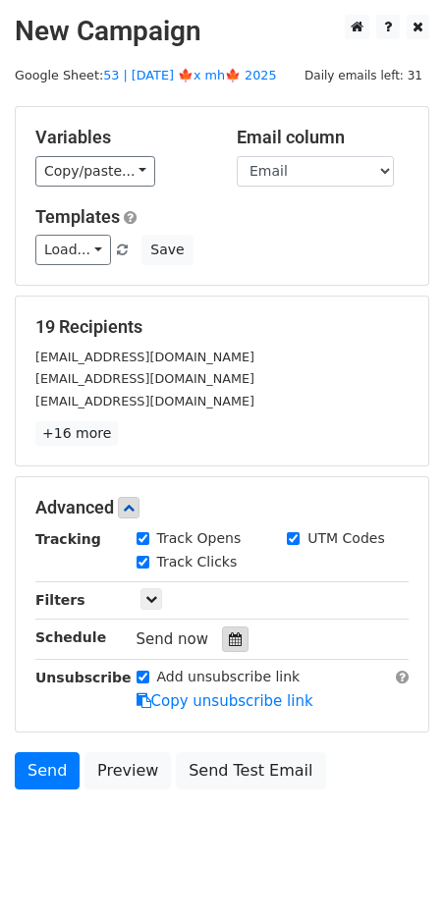
click at [231, 634] on icon at bounding box center [235, 639] width 13 height 14
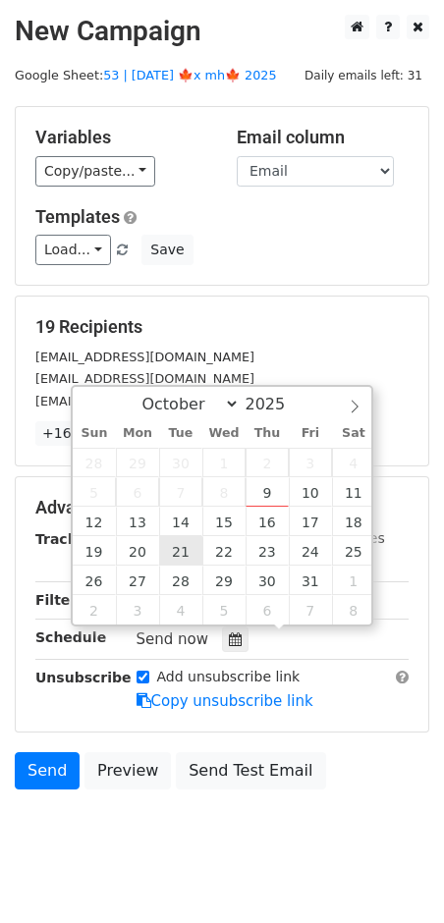
type input "2025-10-21 12:00"
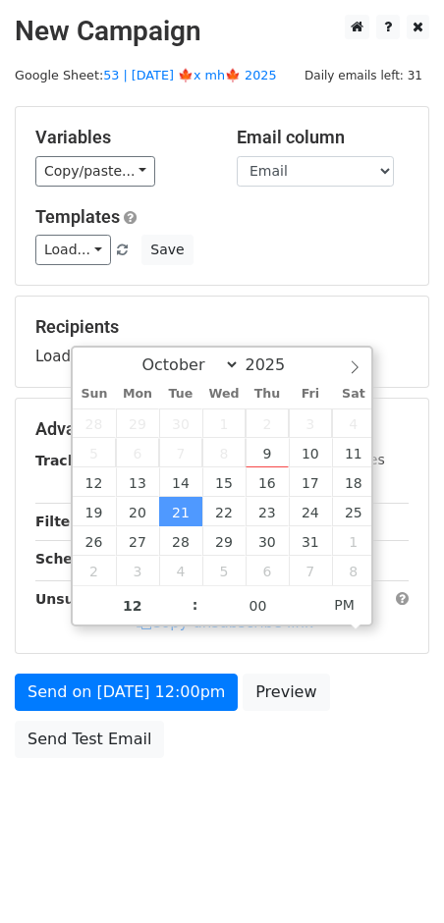
click at [155, 667] on form "Variables Copy/paste... {{Email}} Email column Email Templates Load... Mental H…" at bounding box center [222, 437] width 414 height 662
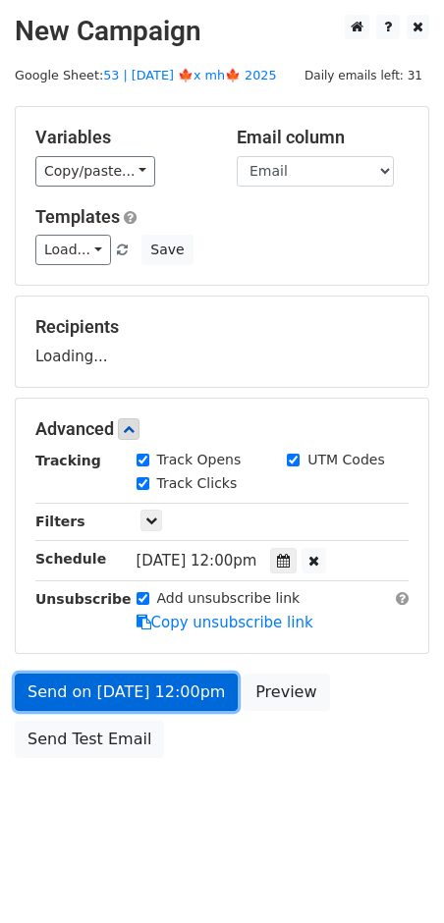
click at [154, 690] on link "Send on Oct 21 at 12:00pm" at bounding box center [126, 691] width 223 height 37
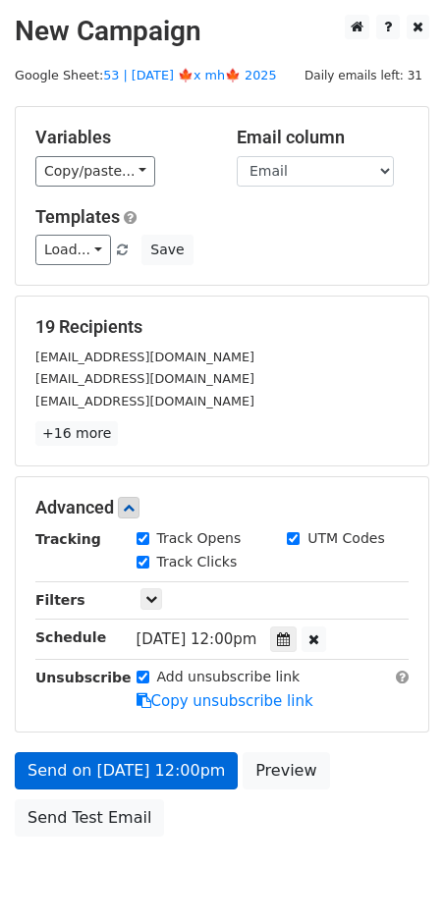
click at [85, 764] on link "Send on Oct 21 at 12:00pm" at bounding box center [126, 770] width 223 height 37
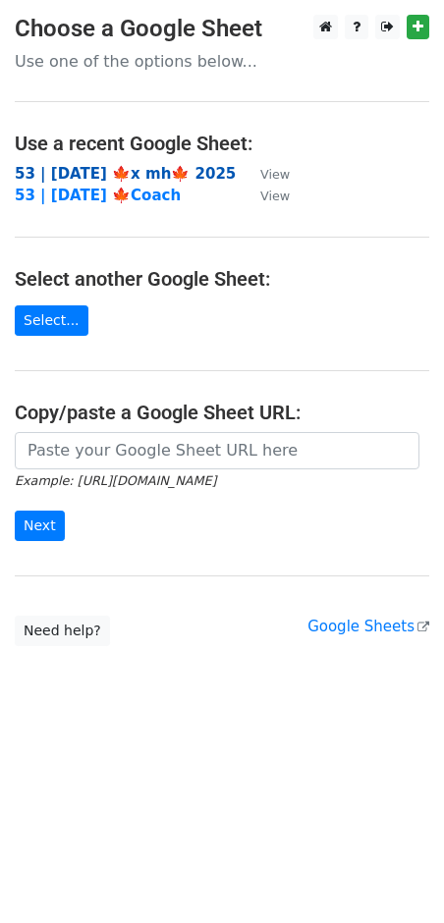
click at [131, 166] on strong "53 | [DATE] 🍁x mh🍁 2025" at bounding box center [125, 174] width 221 height 18
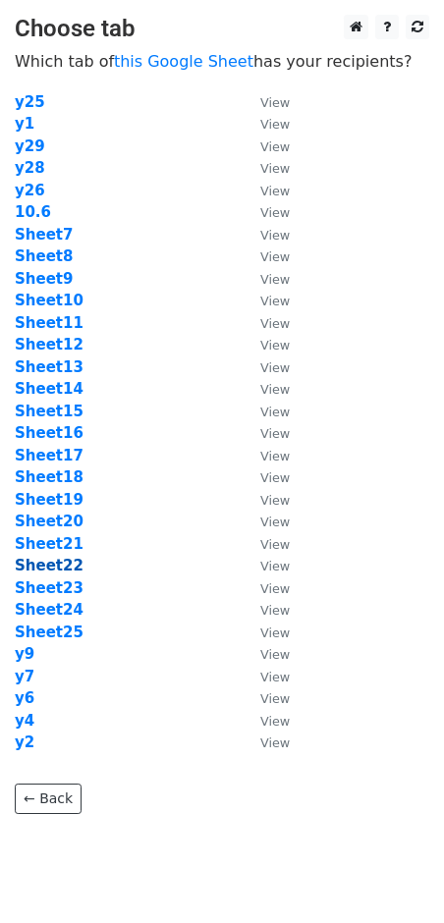
click at [52, 563] on strong "Sheet22" at bounding box center [49, 566] width 69 height 18
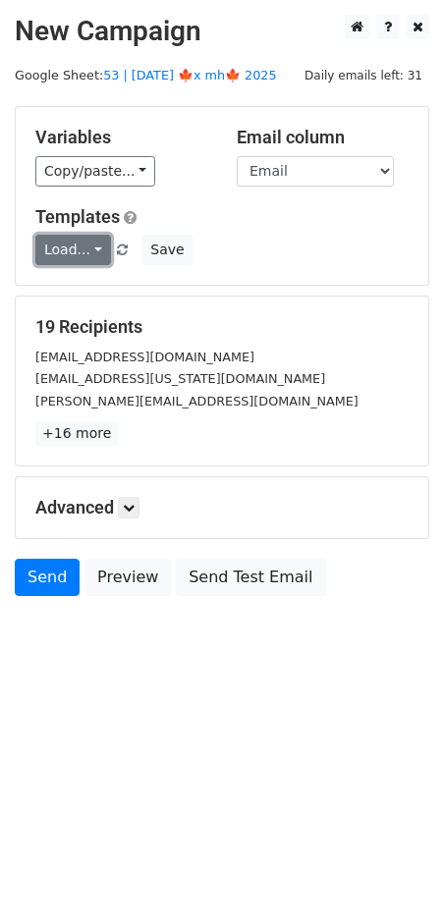
click at [69, 248] on link "Load..." at bounding box center [73, 250] width 76 height 30
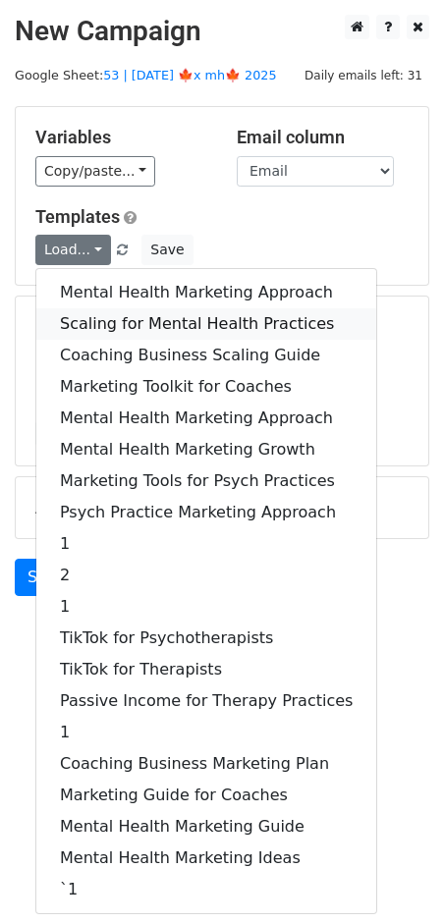
click at [112, 315] on link "Scaling for Mental Health Practices" at bounding box center [206, 323] width 340 height 31
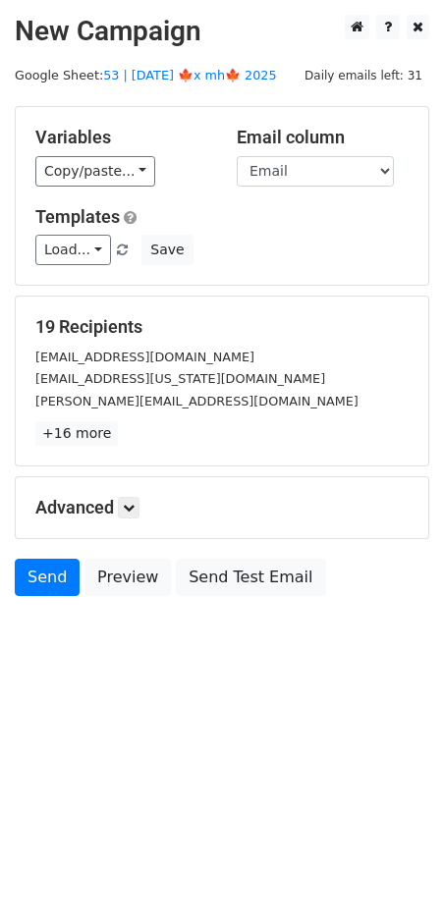
click at [138, 493] on div "Advanced Tracking Track Opens UTM Codes Track Clicks Filters Only include sprea…" at bounding box center [222, 507] width 412 height 61
click at [133, 507] on icon at bounding box center [129, 508] width 12 height 12
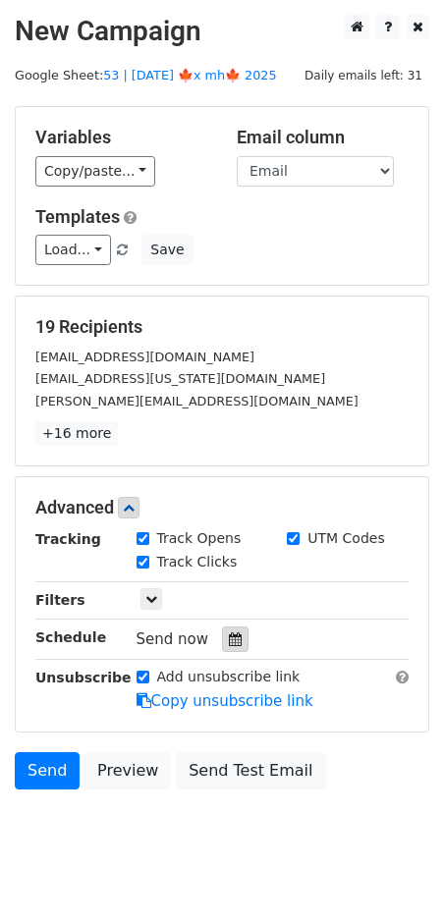
click at [233, 641] on div at bounding box center [235, 639] width 27 height 26
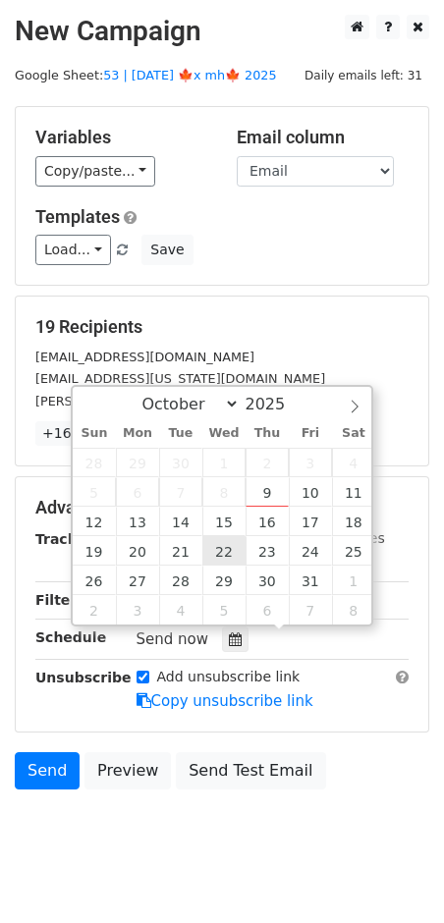
type input "[DATE] 12:00"
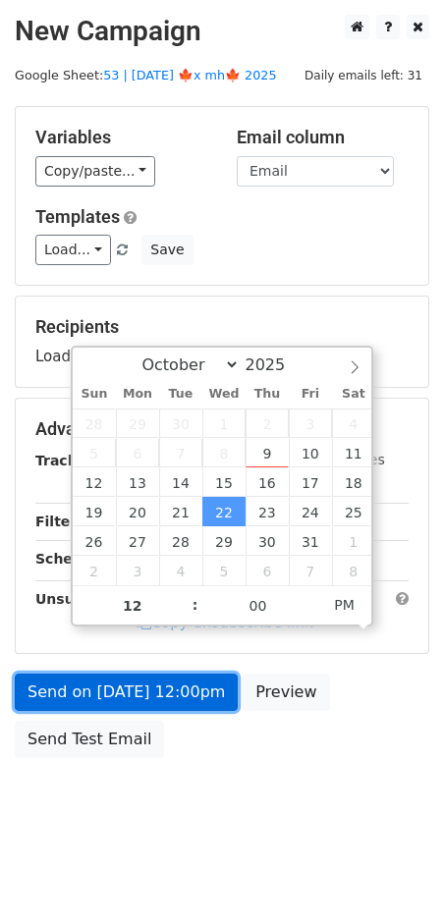
click at [148, 699] on link "Send on Oct 22 at 12:00pm" at bounding box center [126, 691] width 223 height 37
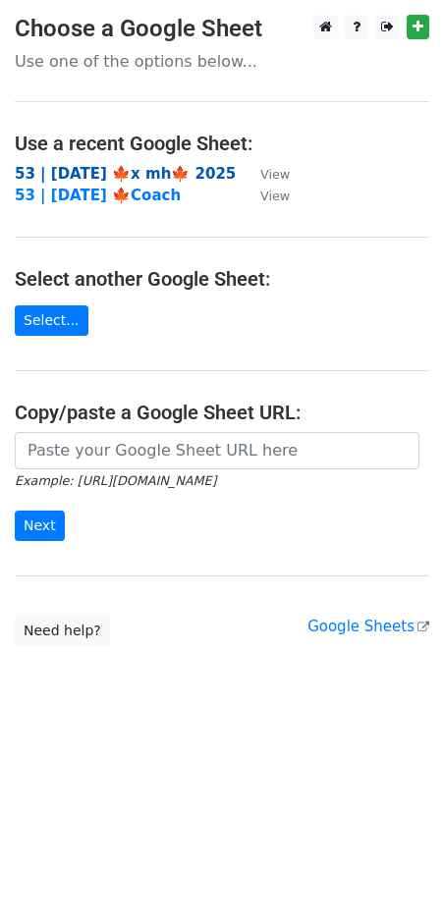
click at [118, 165] on strong "53 | [DATE] 🍁x mh🍁 2025" at bounding box center [125, 174] width 221 height 18
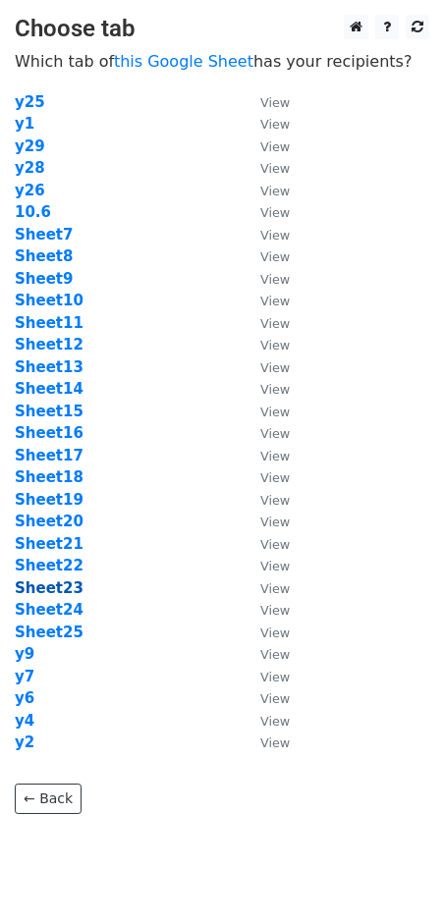
click at [61, 591] on strong "Sheet23" at bounding box center [49, 588] width 69 height 18
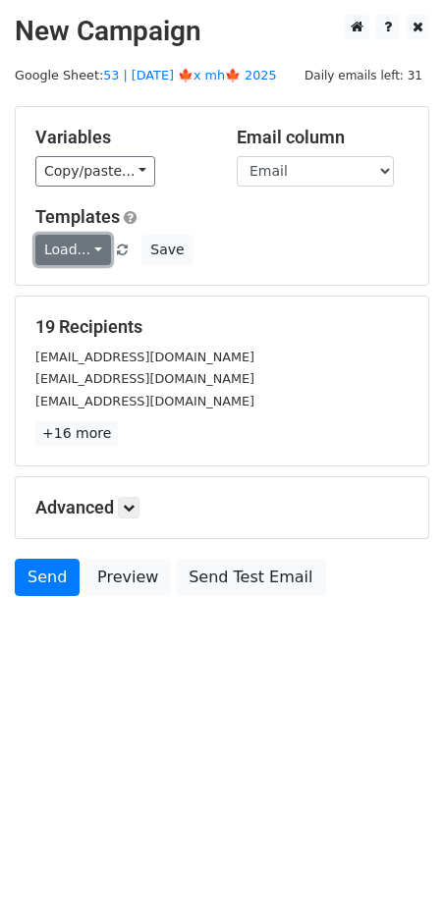
click at [71, 255] on link "Load..." at bounding box center [73, 250] width 76 height 30
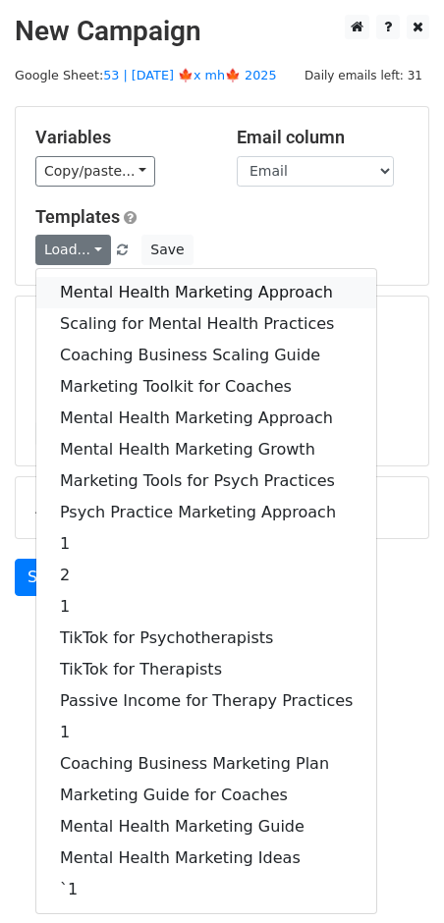
click at [89, 298] on link "Mental Health Marketing Approach" at bounding box center [206, 292] width 340 height 31
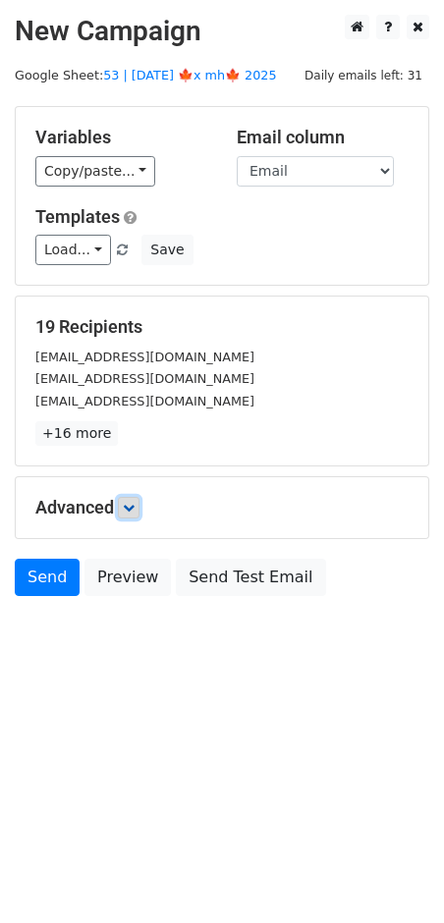
click at [134, 506] on icon at bounding box center [129, 508] width 12 height 12
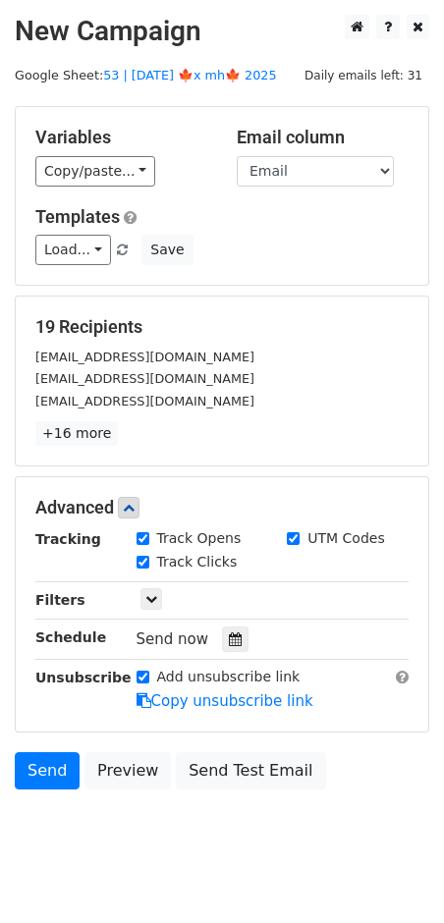
click at [233, 626] on div "Send now" at bounding box center [251, 639] width 231 height 27
click at [230, 638] on icon at bounding box center [235, 639] width 13 height 14
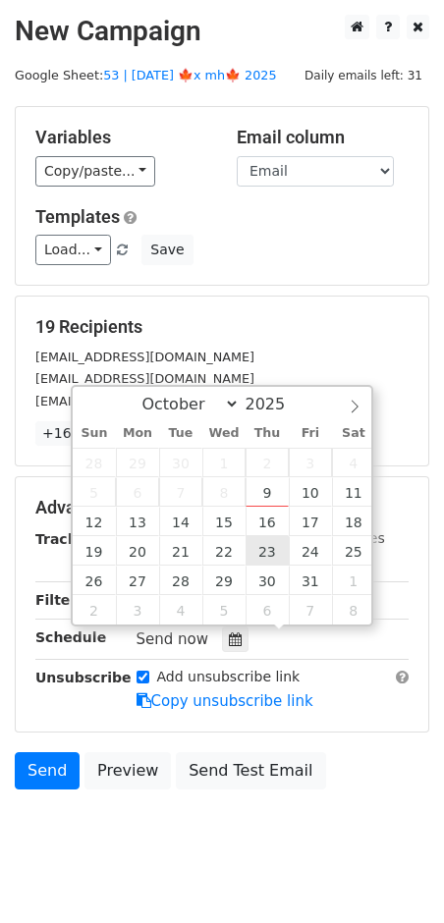
type input "2025-10-23 12:00"
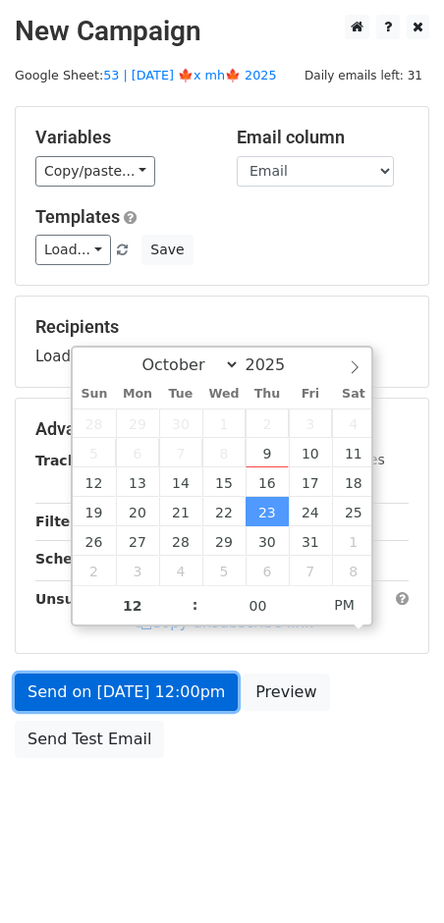
click at [174, 702] on link "Send on Oct 23 at 12:00pm" at bounding box center [126, 691] width 223 height 37
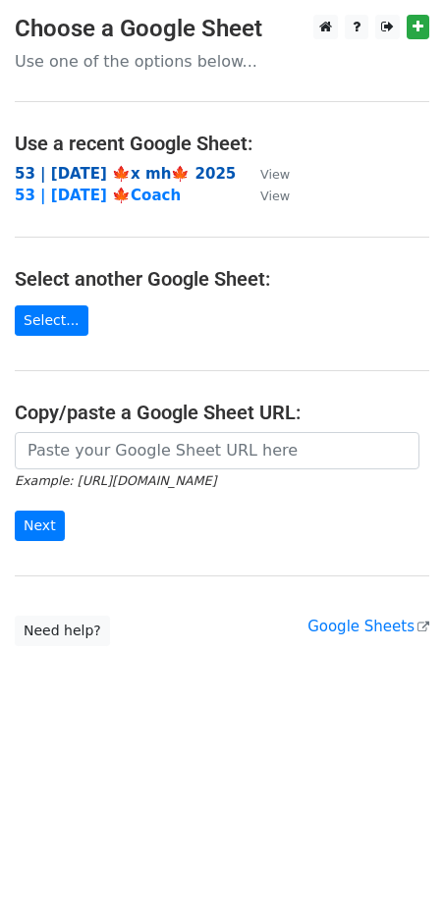
click at [155, 179] on strong "53 | [DATE] 🍁x mh🍁 2025" at bounding box center [125, 174] width 221 height 18
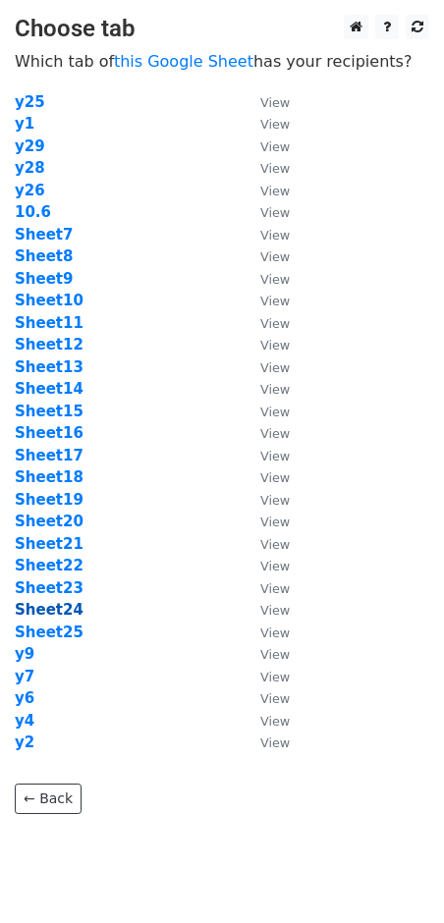
click at [63, 602] on strong "Sheet24" at bounding box center [49, 610] width 69 height 18
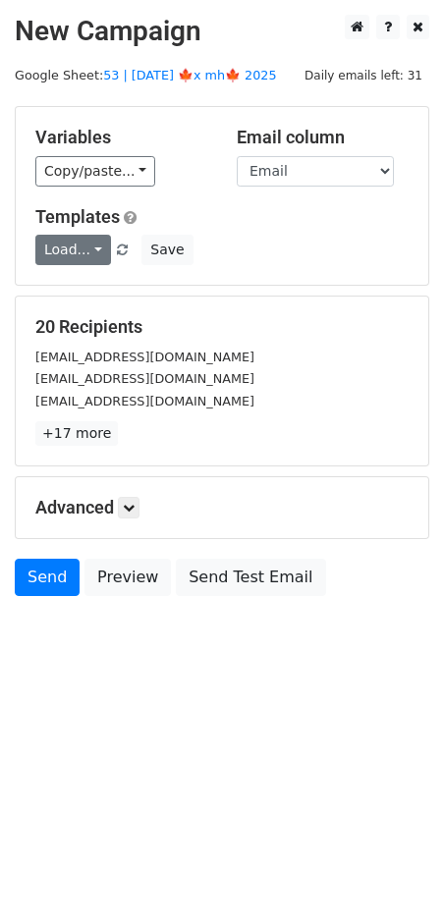
click at [87, 258] on link "Load..." at bounding box center [73, 250] width 76 height 30
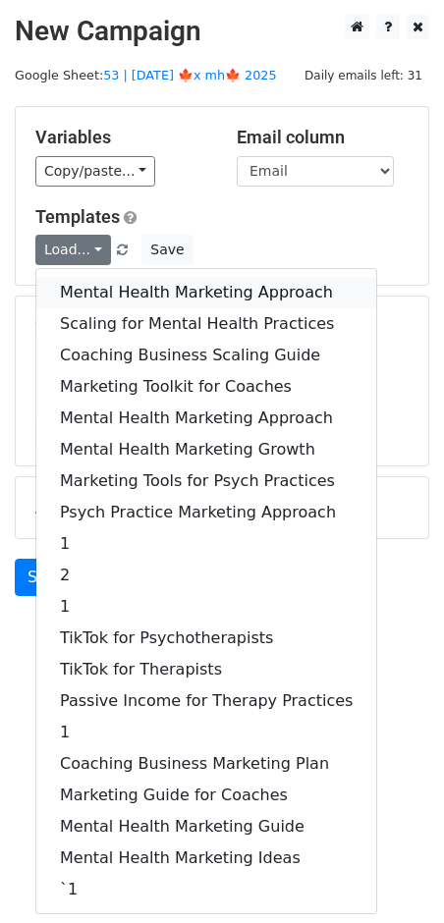
click at [121, 291] on link "Mental Health Marketing Approach" at bounding box center [206, 292] width 340 height 31
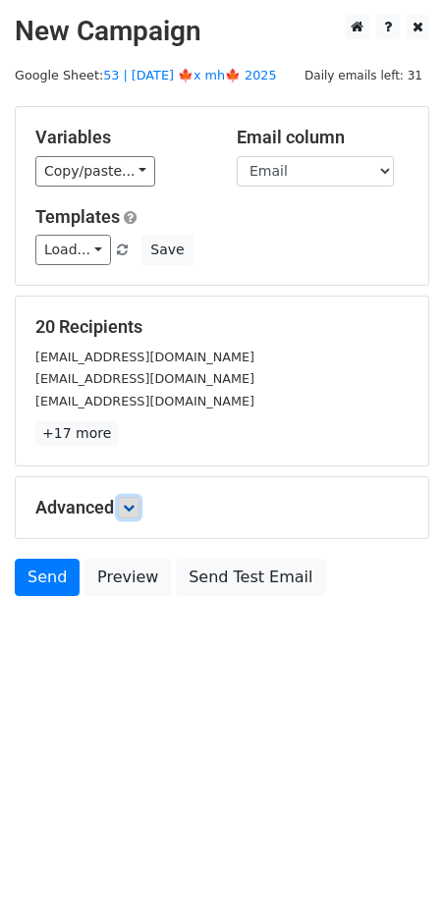
click at [139, 509] on link at bounding box center [129, 508] width 22 height 22
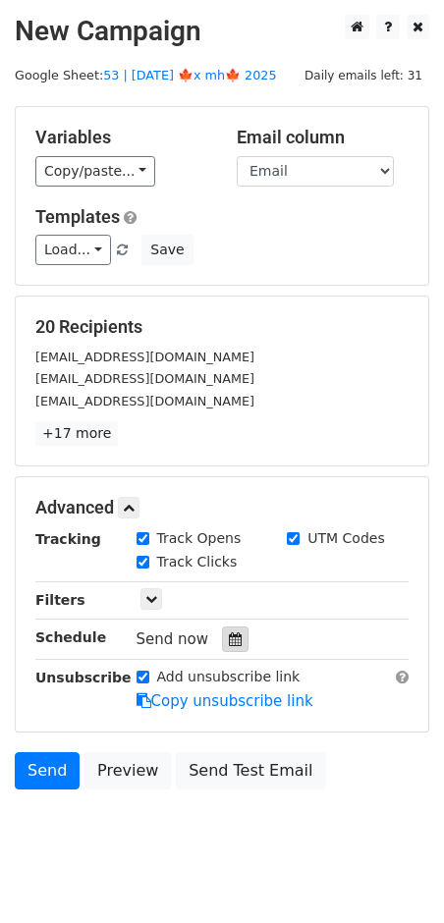
click at [229, 640] on icon at bounding box center [235, 639] width 13 height 14
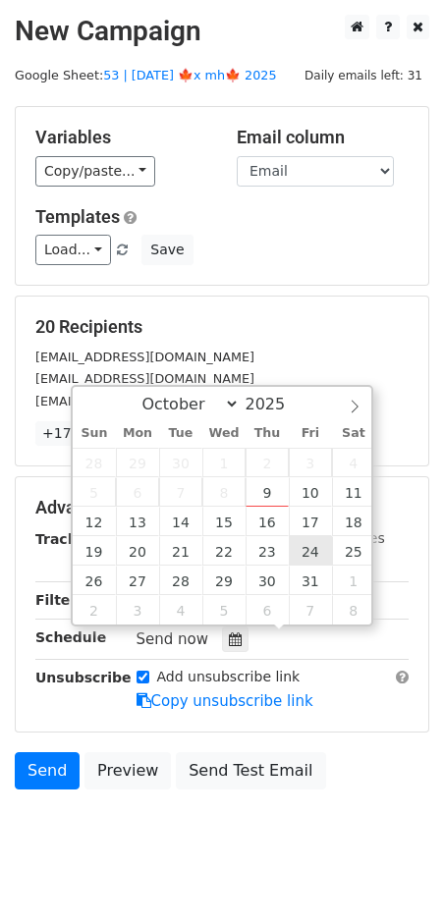
type input "2025-10-24 12:00"
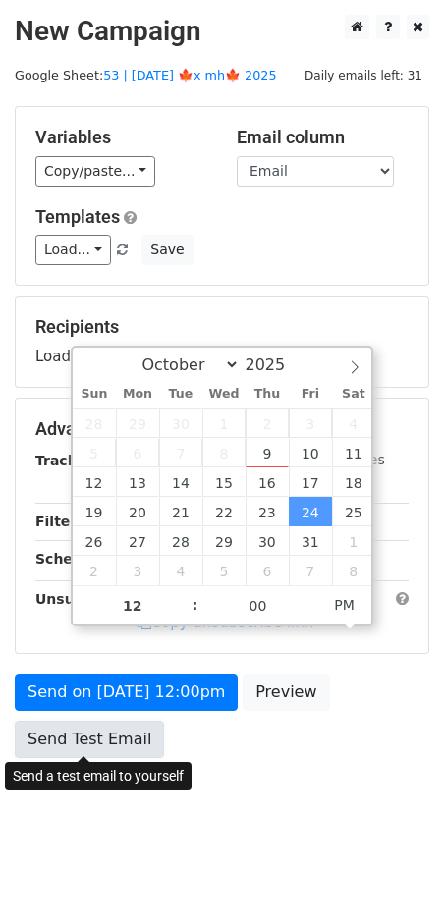
click at [133, 722] on link "Send Test Email" at bounding box center [89, 738] width 149 height 37
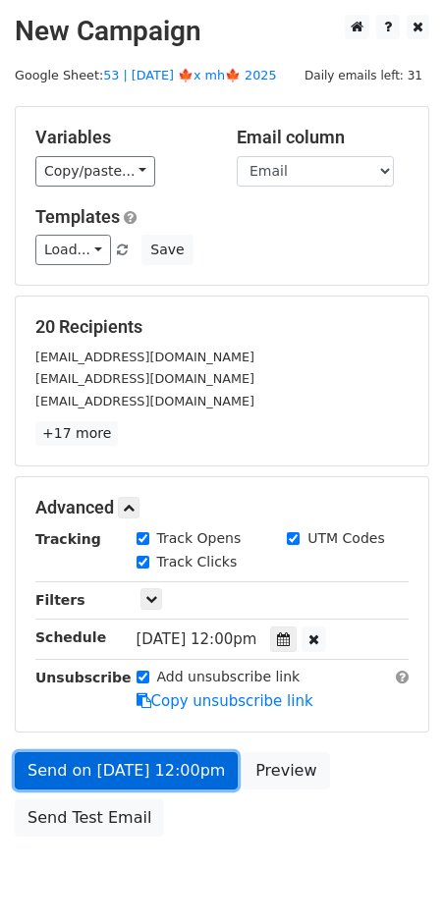
click at [105, 759] on link "Send on Oct 24 at 12:00pm" at bounding box center [126, 770] width 223 height 37
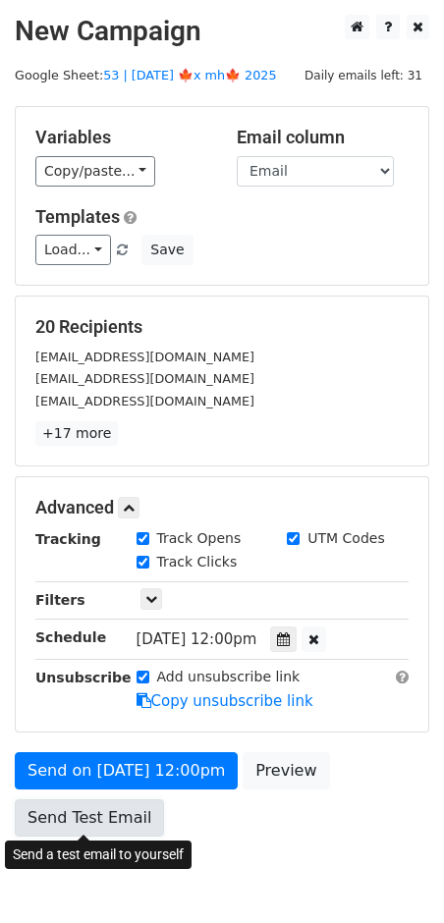
click at [64, 816] on link "Send Test Email" at bounding box center [89, 817] width 149 height 37
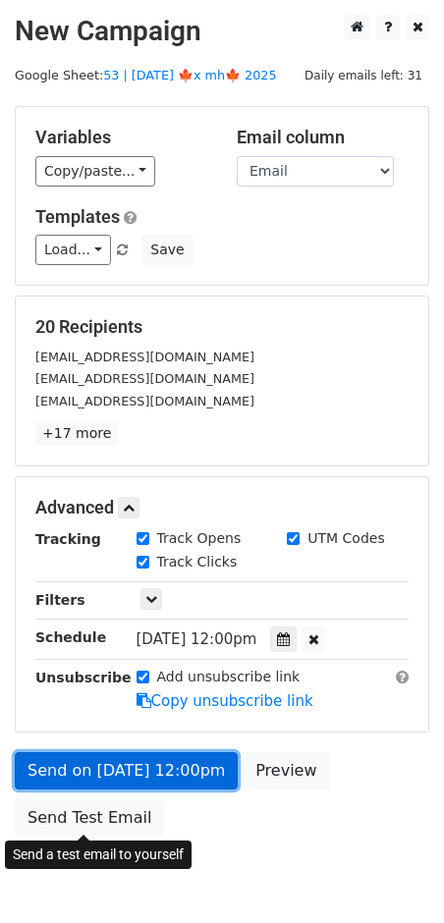
click at [200, 767] on link "Send on Oct 24 at 12:00pm" at bounding box center [126, 770] width 223 height 37
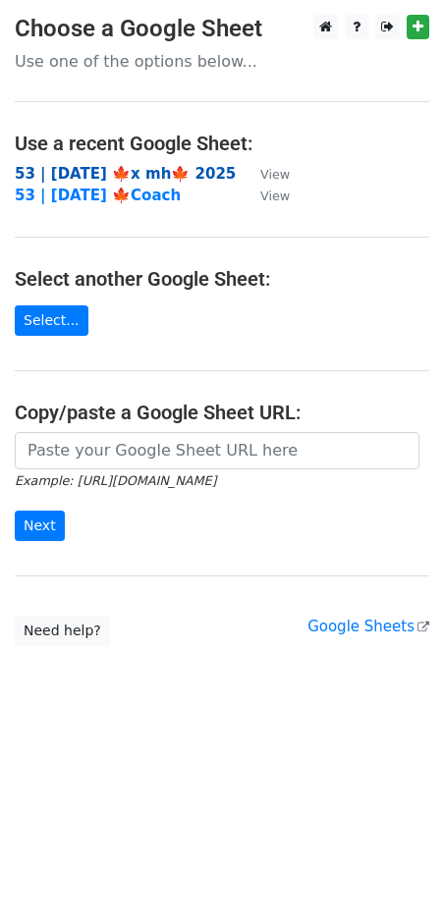
click at [77, 175] on strong "53 | OCT 6 🍁x mh🍁 2025" at bounding box center [125, 174] width 221 height 18
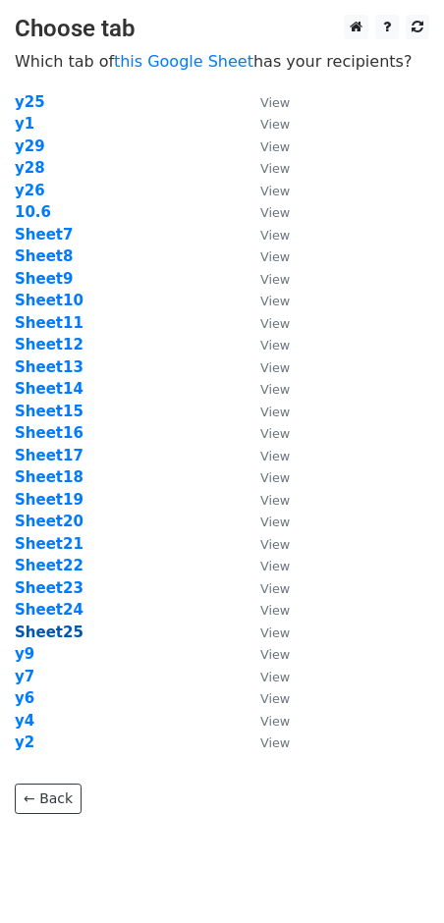
click at [69, 634] on strong "Sheet25" at bounding box center [49, 632] width 69 height 18
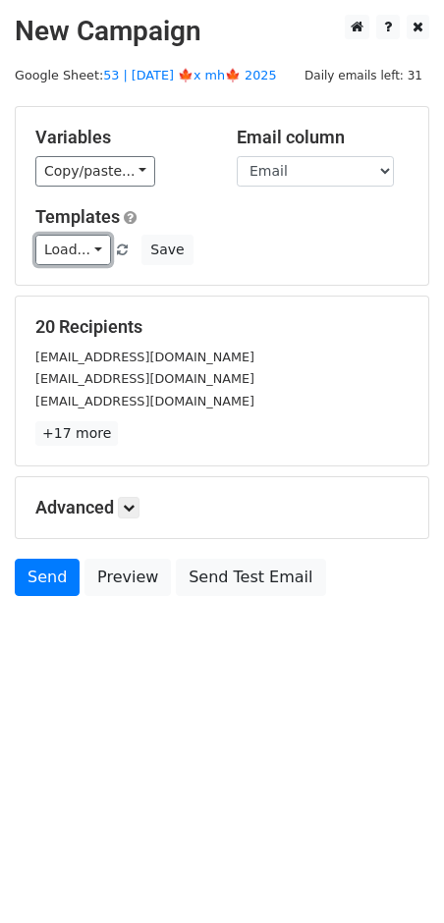
drag, startPoint x: 77, startPoint y: 242, endPoint x: 143, endPoint y: 271, distance: 72.6
click at [77, 242] on link "Load..." at bounding box center [73, 250] width 76 height 30
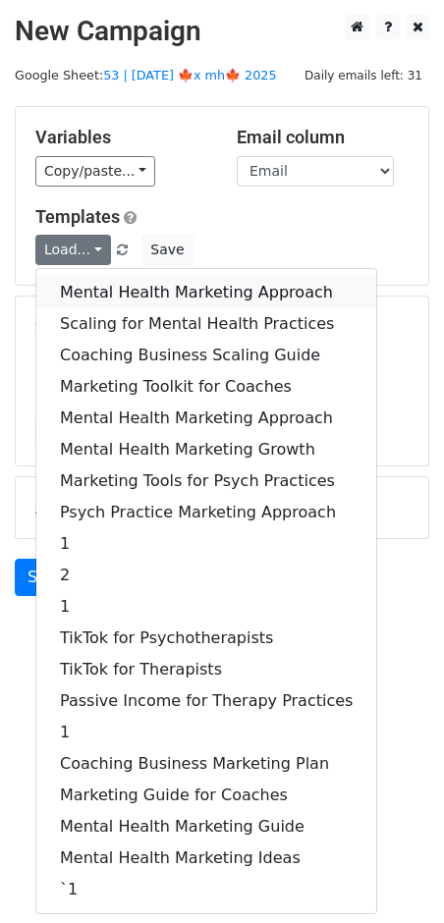
click at [148, 278] on link "Mental Health Marketing Approach" at bounding box center [206, 292] width 340 height 31
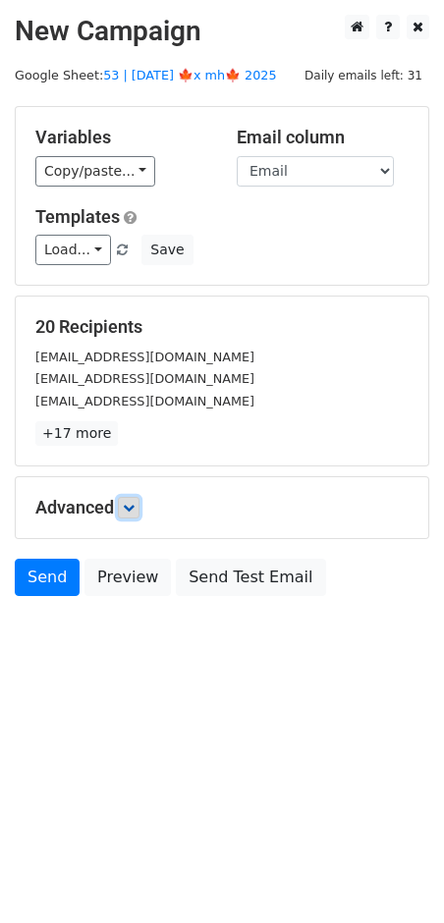
click at [126, 505] on link at bounding box center [129, 508] width 22 height 22
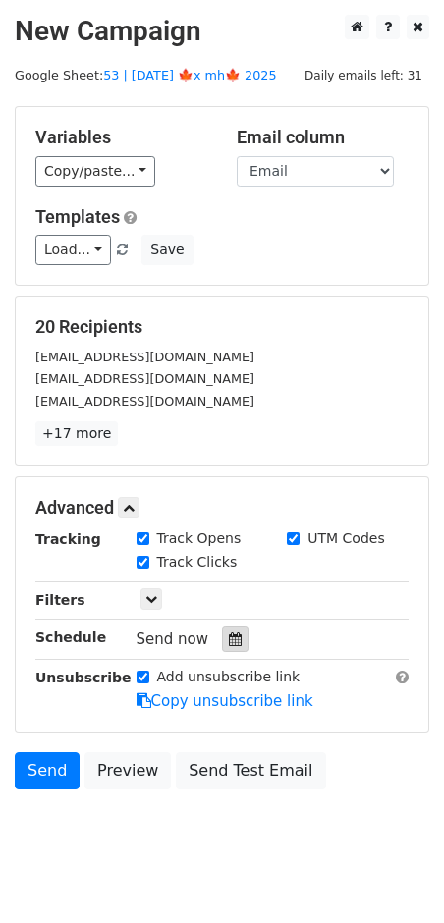
click at [237, 648] on div at bounding box center [235, 639] width 27 height 26
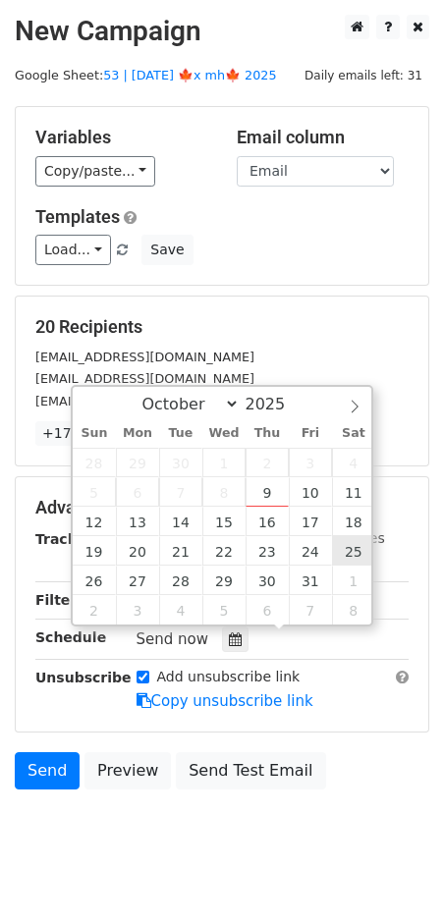
type input "2025-10-25 12:00"
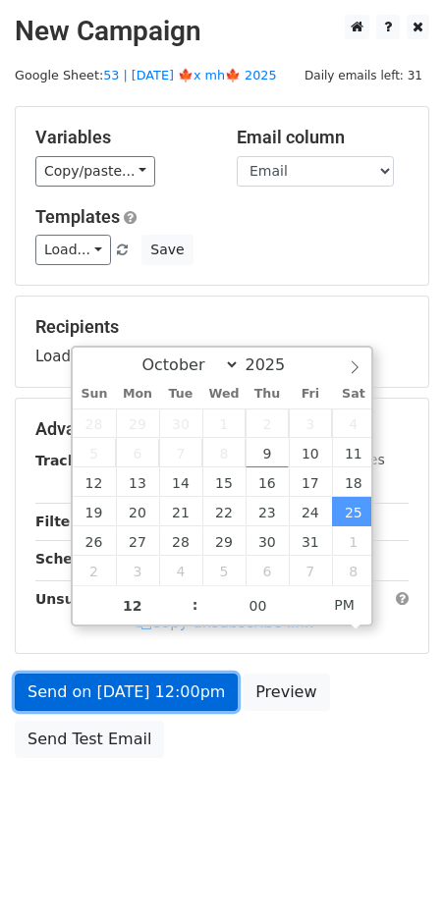
click at [192, 705] on link "Send on Oct 25 at 12:00pm" at bounding box center [126, 691] width 223 height 37
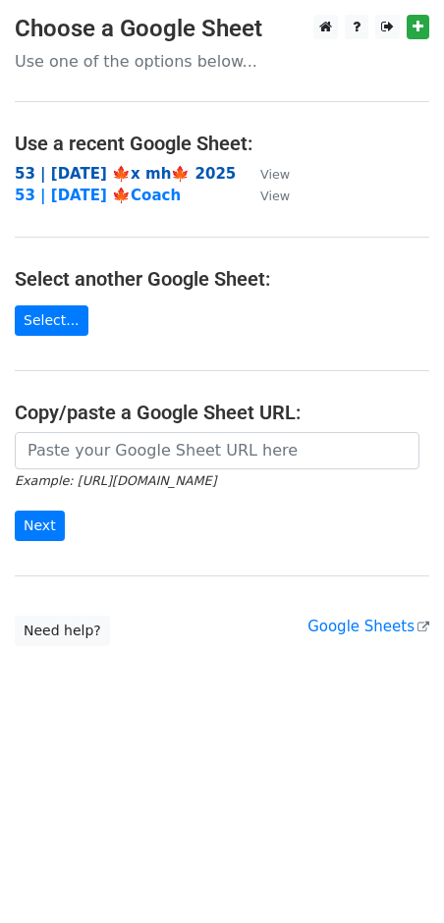
click at [142, 173] on strong "53 | [DATE] 🍁x mh🍁 2025" at bounding box center [125, 174] width 221 height 18
